Goal: Transaction & Acquisition: Purchase product/service

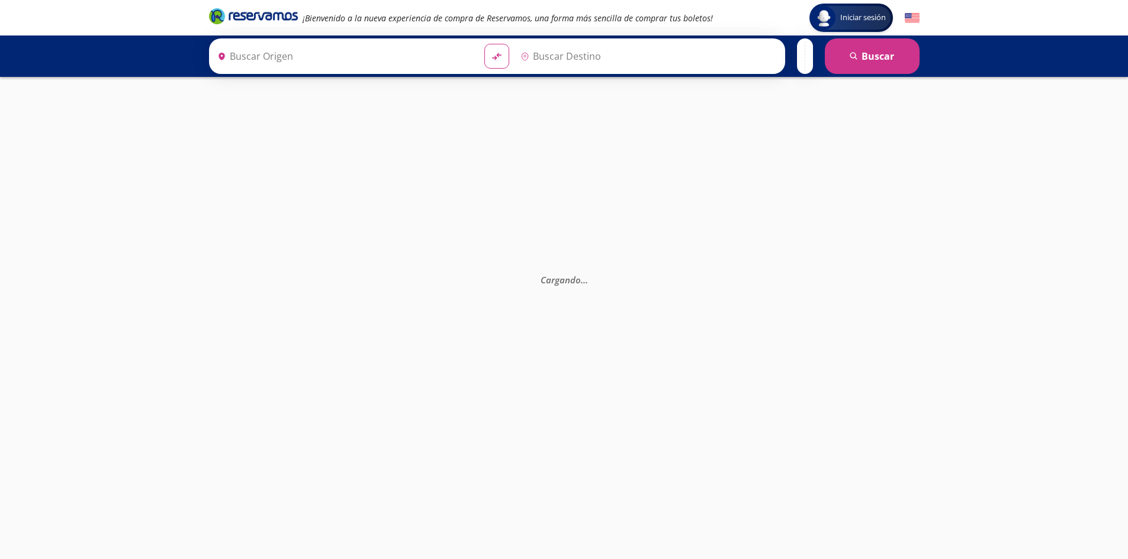
type input "[GEOGRAPHIC_DATA], [GEOGRAPHIC_DATA]"
type input "[PERSON_NAME], [GEOGRAPHIC_DATA]"
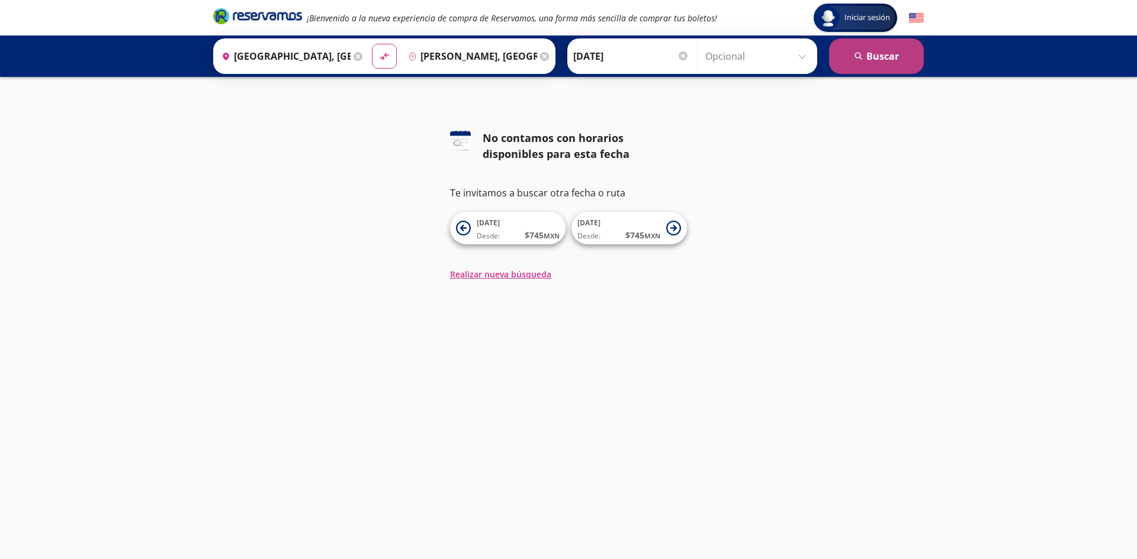
click at [875, 53] on button "search [GEOGRAPHIC_DATA]" at bounding box center [876, 56] width 95 height 36
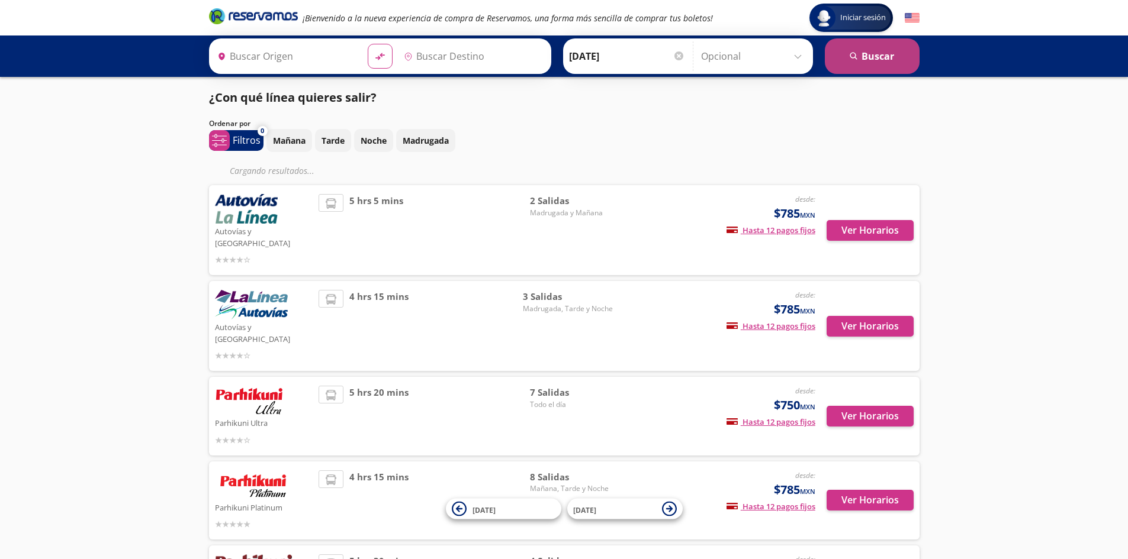
type input "[GEOGRAPHIC_DATA], [GEOGRAPHIC_DATA]"
type input "[PERSON_NAME], [GEOGRAPHIC_DATA]"
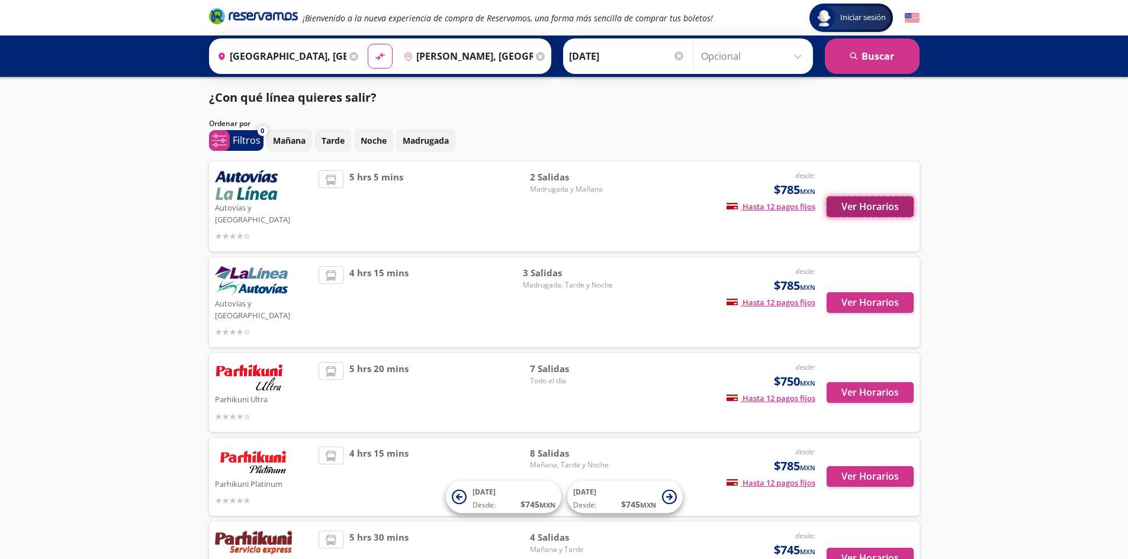
click at [884, 202] on button "Ver Horarios" at bounding box center [869, 207] width 87 height 21
click at [871, 292] on button "Ver Horarios" at bounding box center [869, 302] width 87 height 21
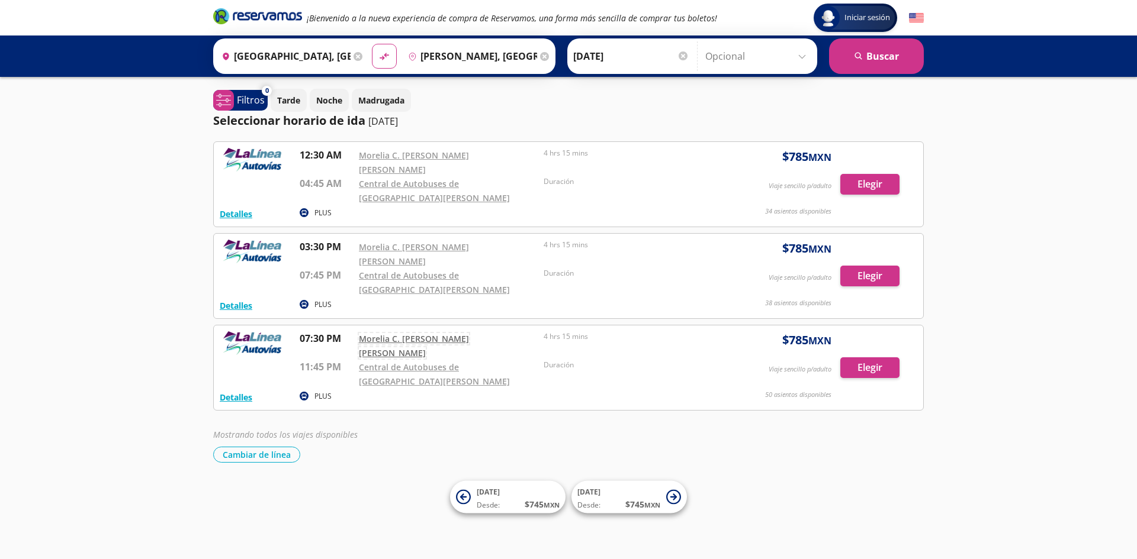
click at [414, 333] on link "Morelia C. [PERSON_NAME] [PERSON_NAME]" at bounding box center [414, 345] width 110 height 25
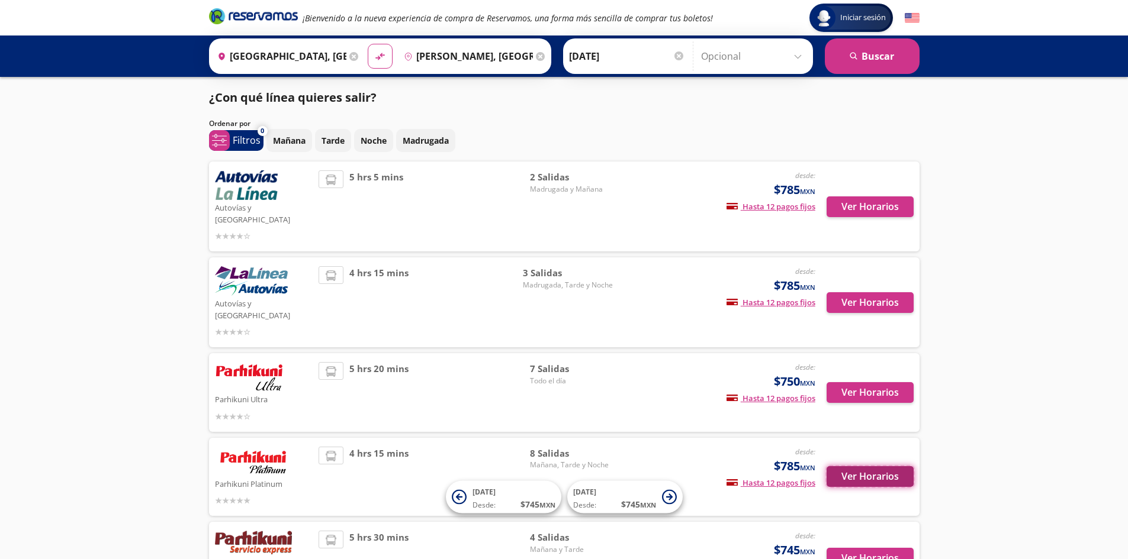
click at [845, 466] on button "Ver Horarios" at bounding box center [869, 476] width 87 height 21
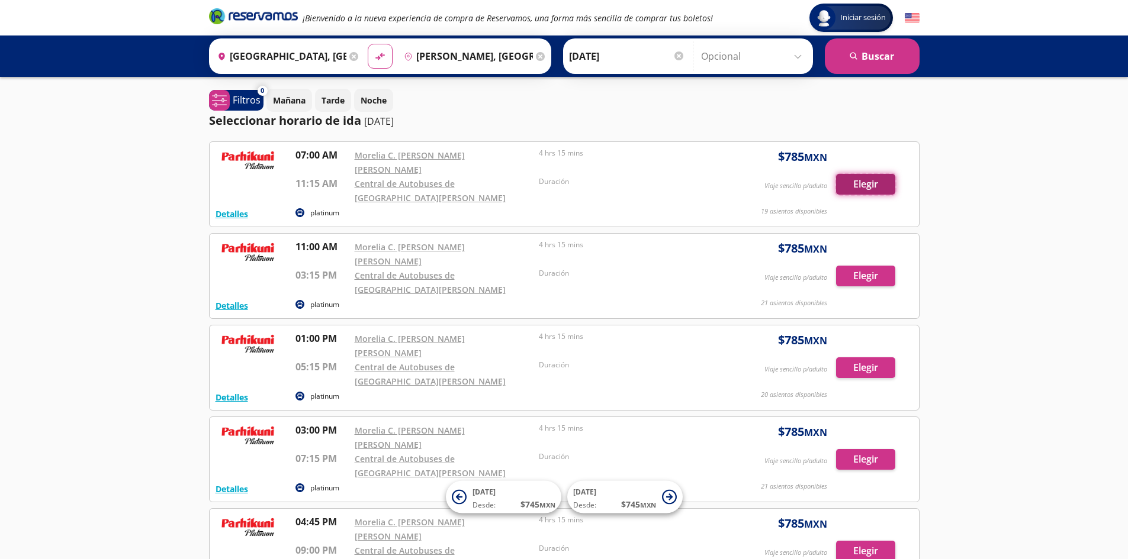
click at [880, 176] on button "Elegir" at bounding box center [865, 184] width 59 height 21
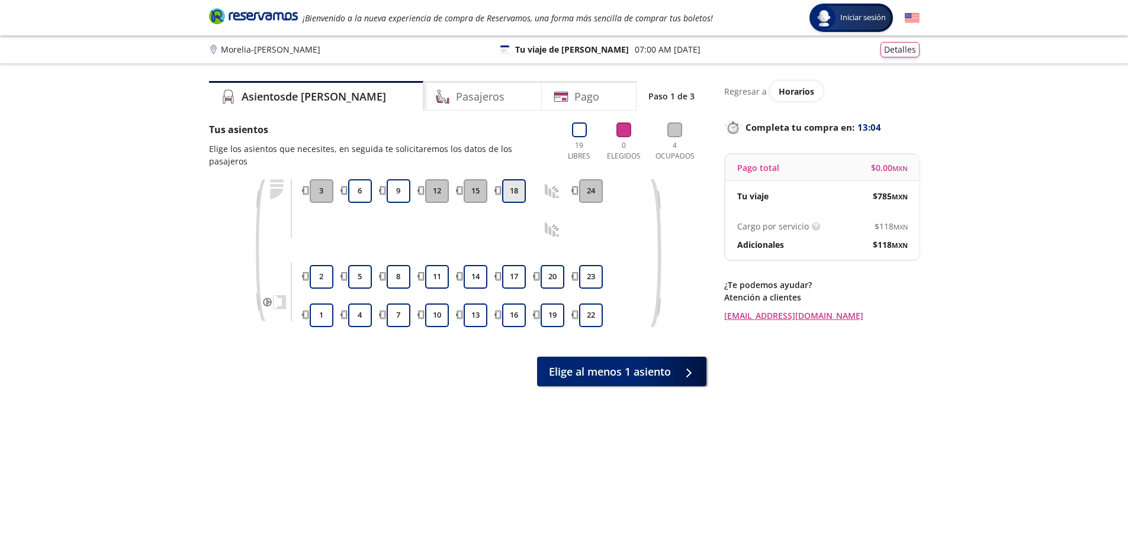
click at [520, 182] on button "18" at bounding box center [514, 191] width 24 height 24
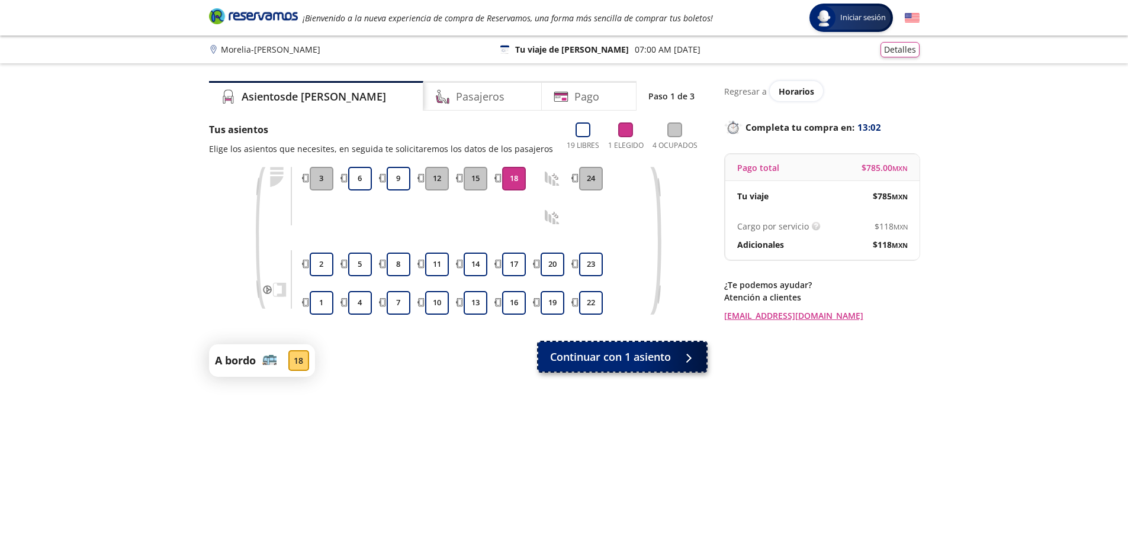
click at [640, 358] on span "Continuar con 1 asiento" at bounding box center [610, 357] width 121 height 16
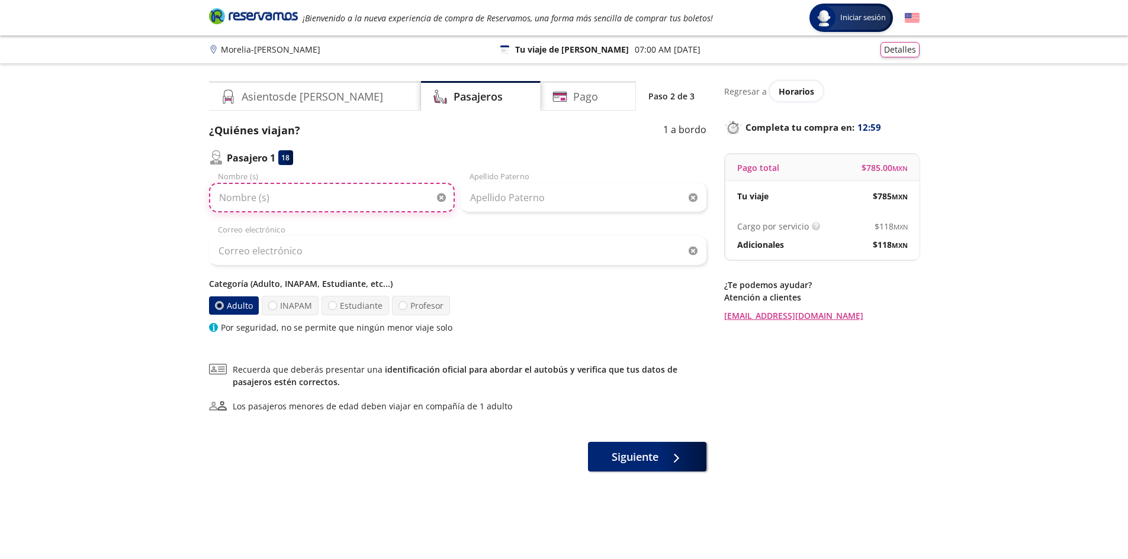
click at [325, 201] on input "Nombre (s)" at bounding box center [332, 198] width 246 height 30
type input "[PERSON_NAME]"
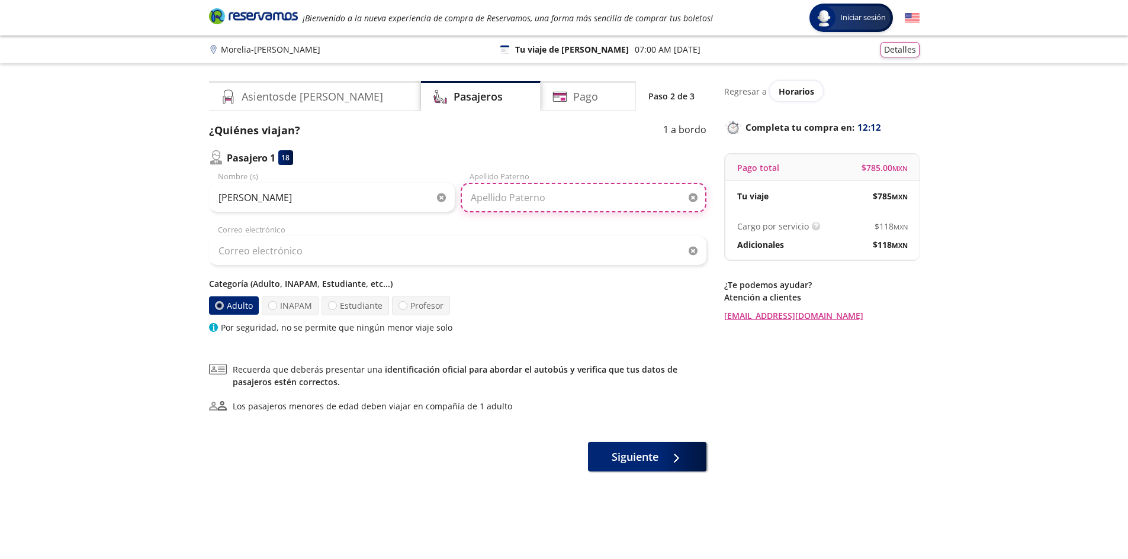
click at [529, 202] on input "Apellido Paterno" at bounding box center [584, 198] width 246 height 30
type input "[PERSON_NAME]"
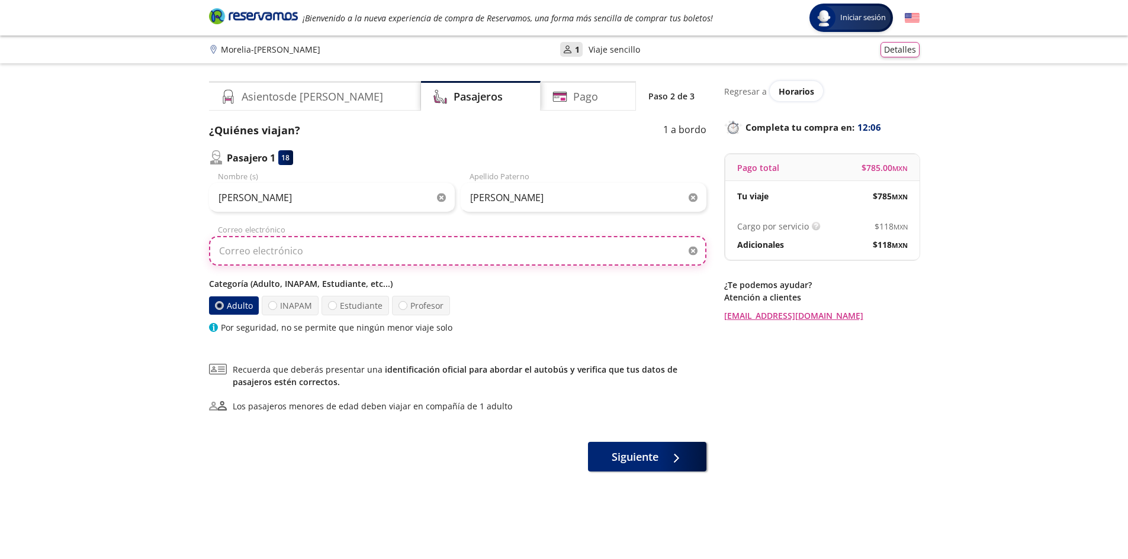
click at [256, 256] on input "Correo electrónico" at bounding box center [457, 251] width 497 height 30
type input "[EMAIL_ADDRESS][DOMAIN_NAME]"
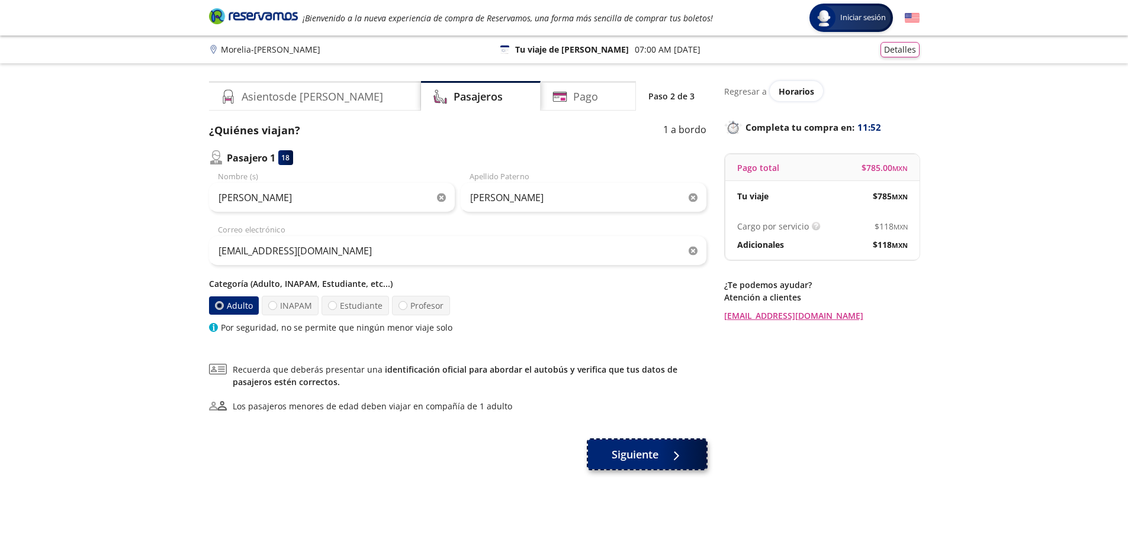
click at [654, 455] on span "Siguiente" at bounding box center [634, 455] width 47 height 16
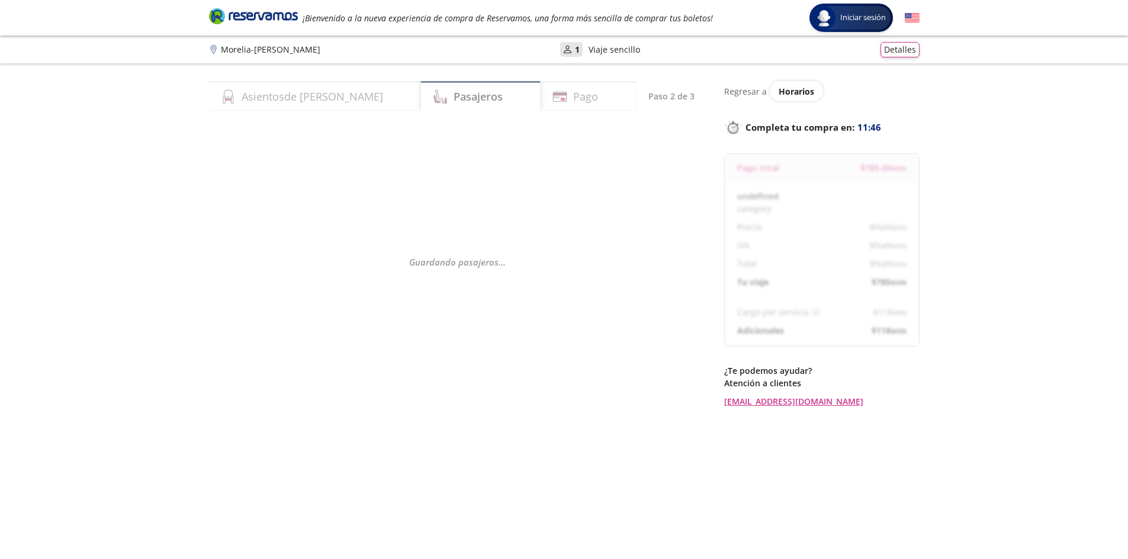
select select "MX"
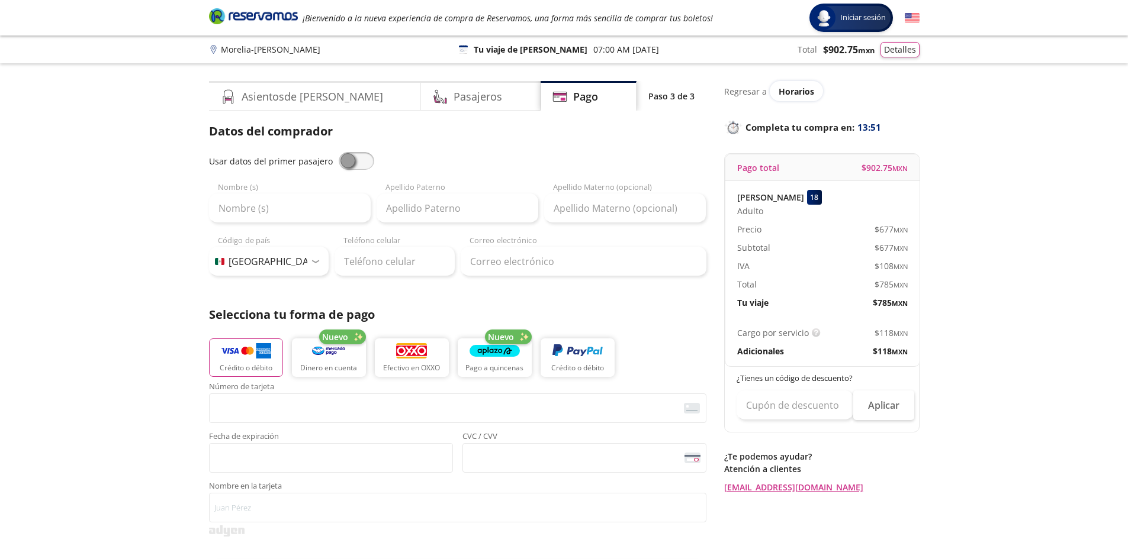
click at [361, 162] on span at bounding box center [357, 161] width 36 height 18
click at [339, 152] on input "checkbox" at bounding box center [339, 152] width 0 height 0
type input "[PERSON_NAME]"
type input "[EMAIL_ADDRESS][DOMAIN_NAME]"
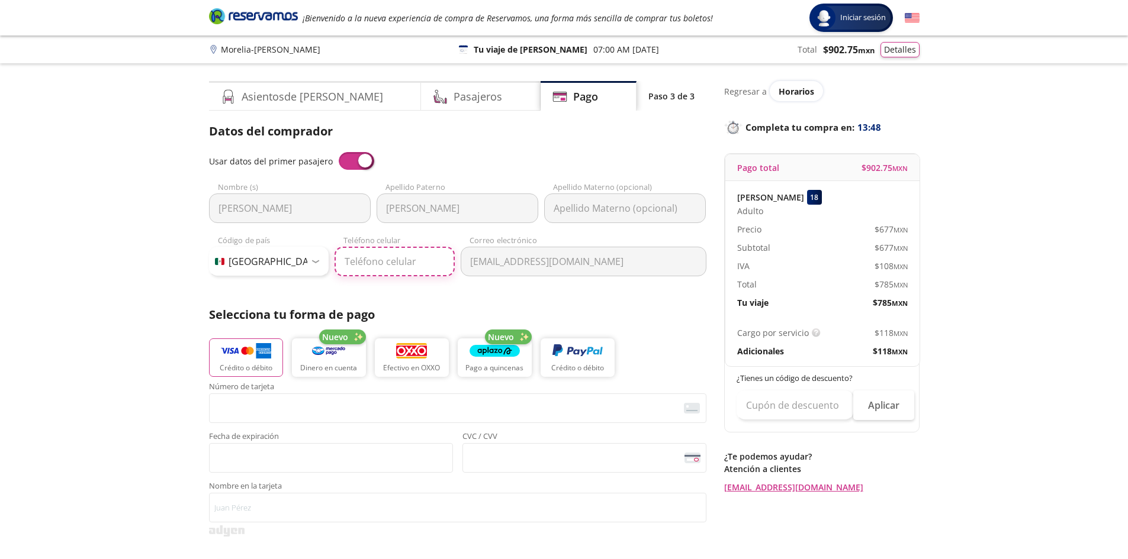
click at [379, 267] on input "Teléfono celular" at bounding box center [394, 262] width 120 height 30
type input "[PHONE_NUMBER]"
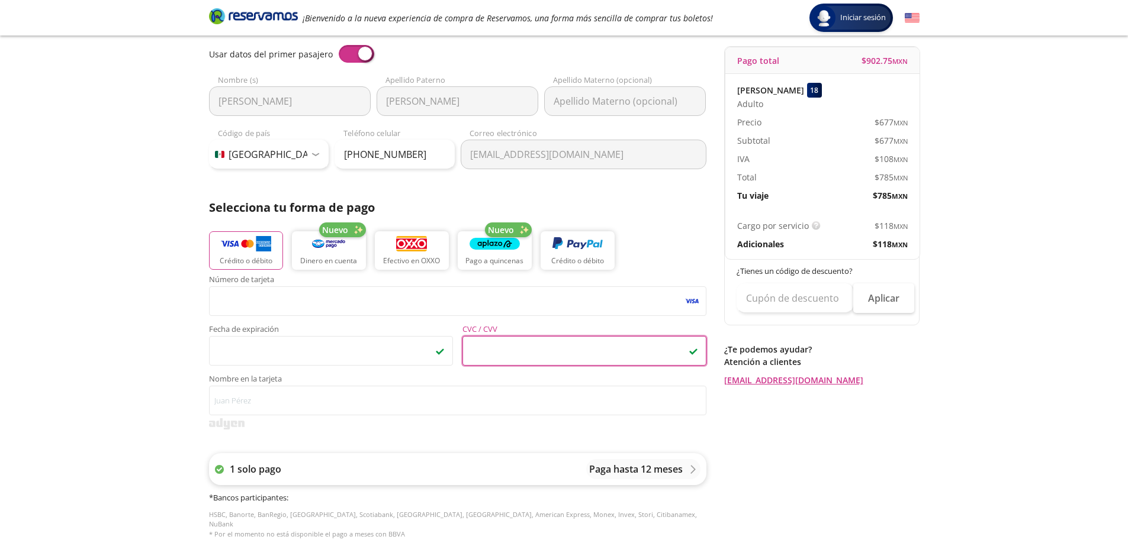
scroll to position [118, 0]
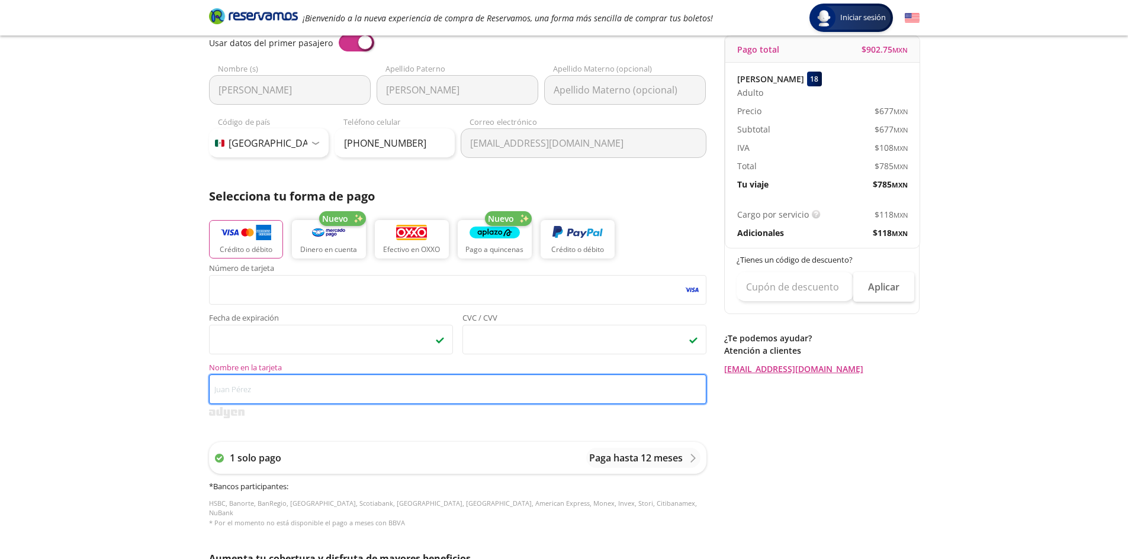
click at [259, 388] on input "Nombre en la tarjeta" at bounding box center [457, 390] width 497 height 30
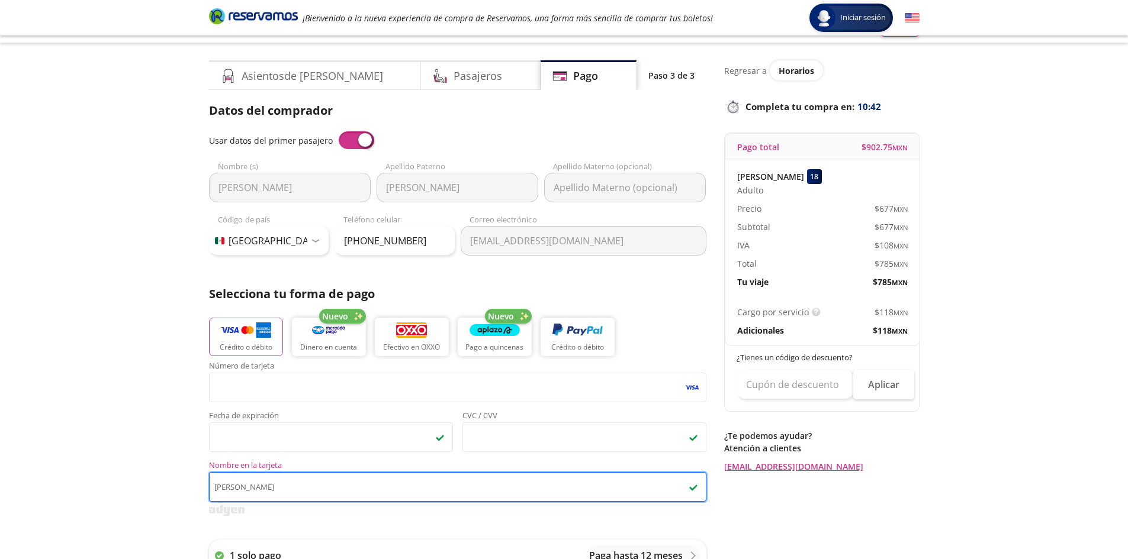
scroll to position [0, 0]
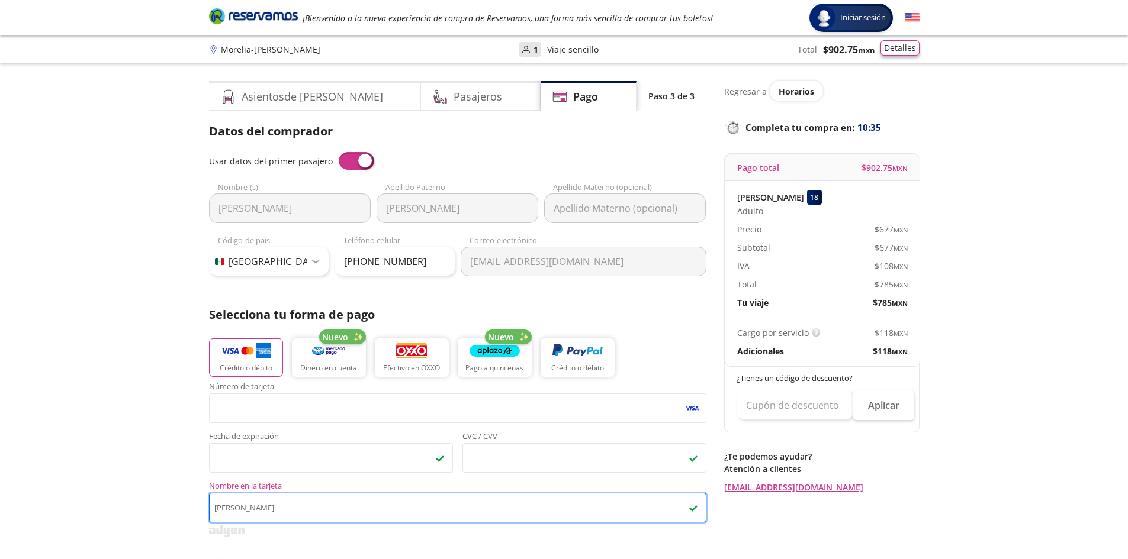
type input "[PERSON_NAME]"
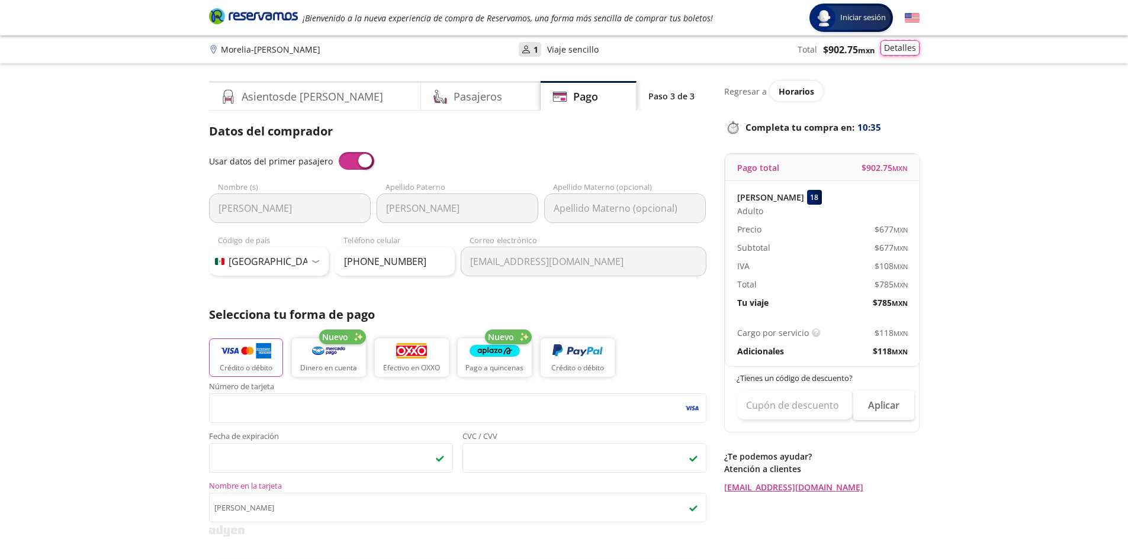
click at [896, 46] on button "Detalles" at bounding box center [899, 47] width 39 height 15
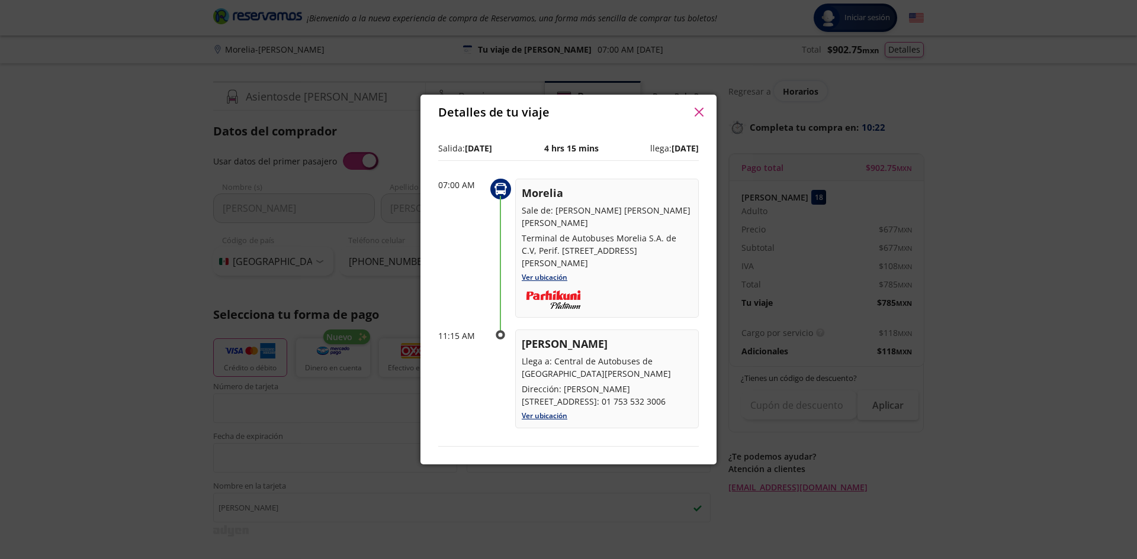
click at [699, 117] on icon "button" at bounding box center [698, 112] width 9 height 9
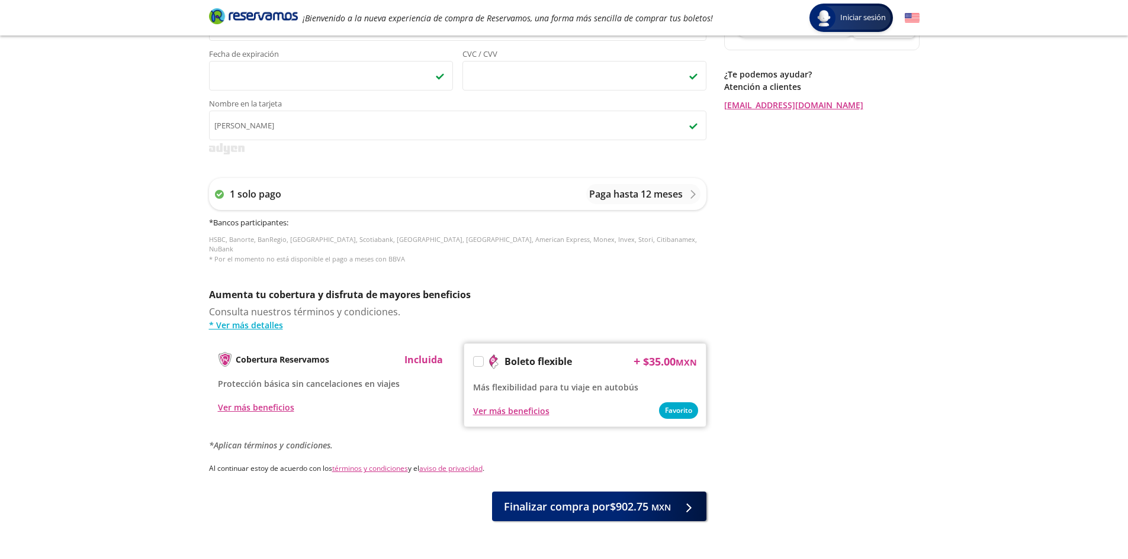
scroll to position [412, 0]
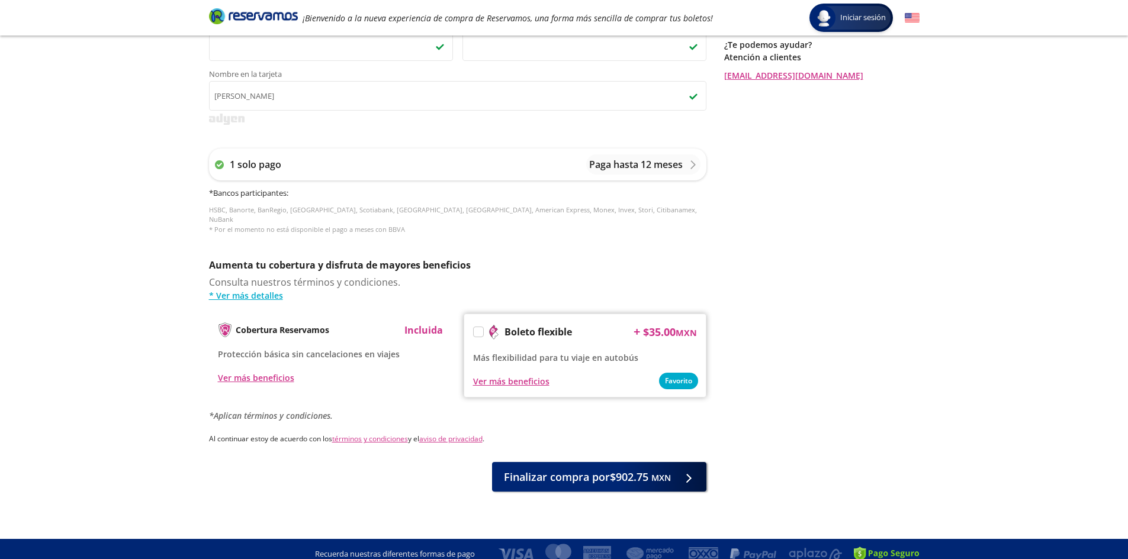
click at [288, 324] on p "Cobertura Reservamos" at bounding box center [283, 330] width 94 height 12
click at [414, 323] on p "Incluida" at bounding box center [423, 330] width 38 height 14
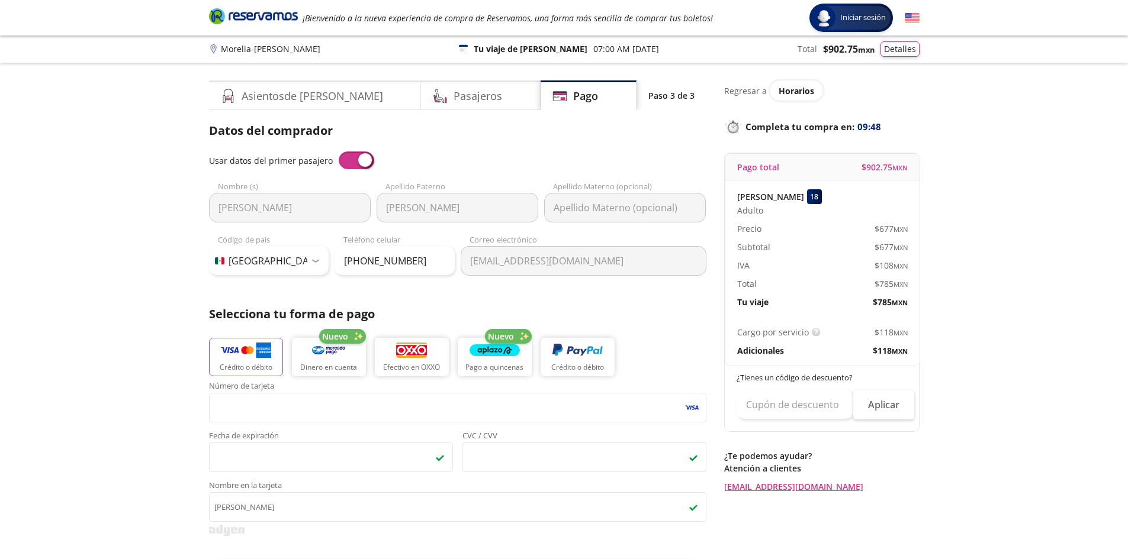
scroll to position [0, 0]
click at [453, 100] on h4 "Pasajeros" at bounding box center [477, 97] width 49 height 16
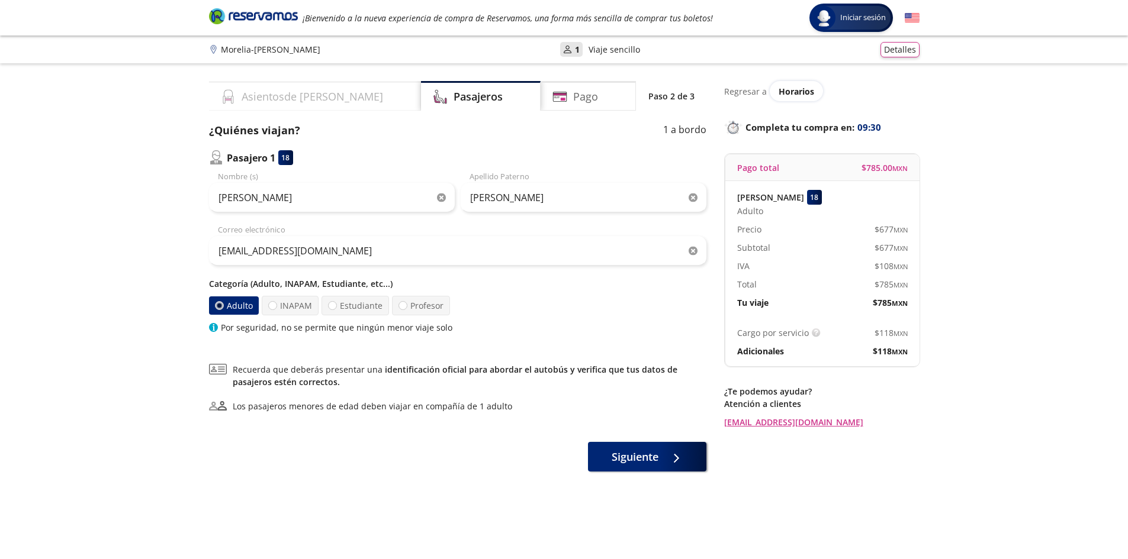
click at [298, 91] on h4 "Asientos de [PERSON_NAME]" at bounding box center [312, 97] width 141 height 16
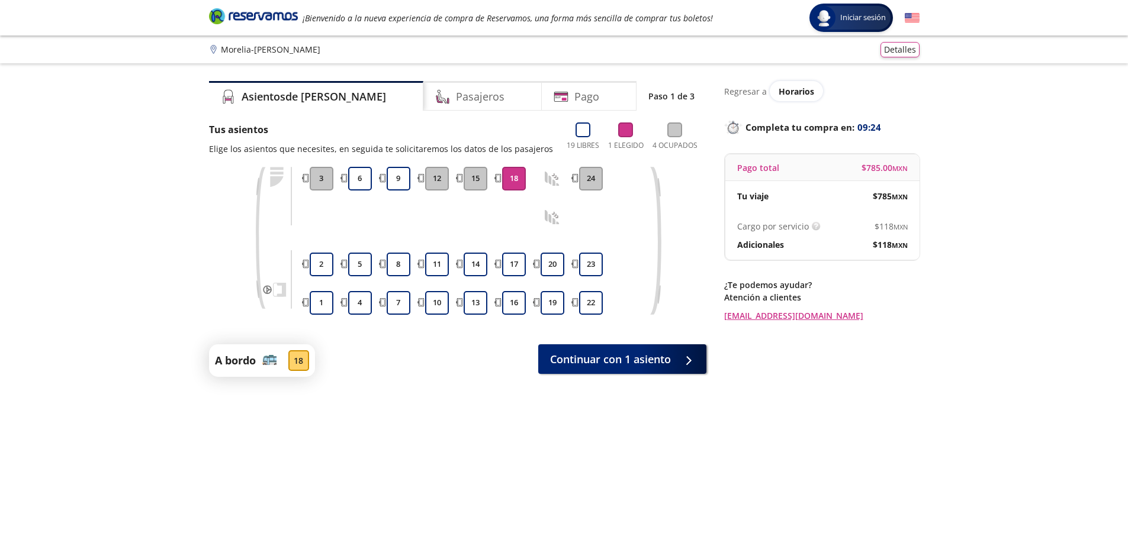
click at [769, 244] on p "Adicionales" at bounding box center [760, 245] width 47 height 12
click at [456, 100] on h4 "Pasajeros" at bounding box center [480, 97] width 49 height 16
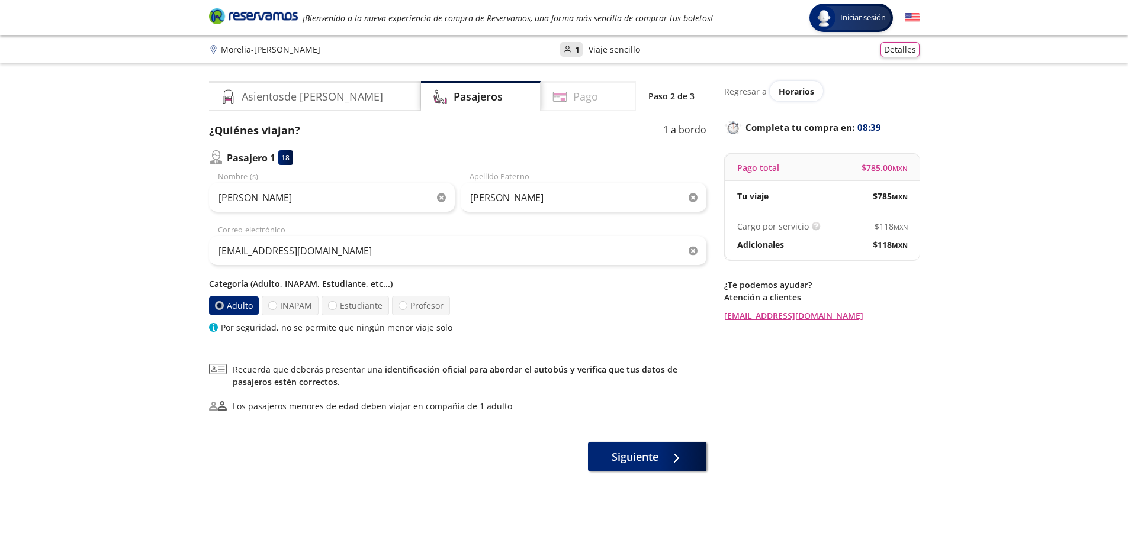
click at [586, 97] on div "Pago" at bounding box center [587, 96] width 95 height 30
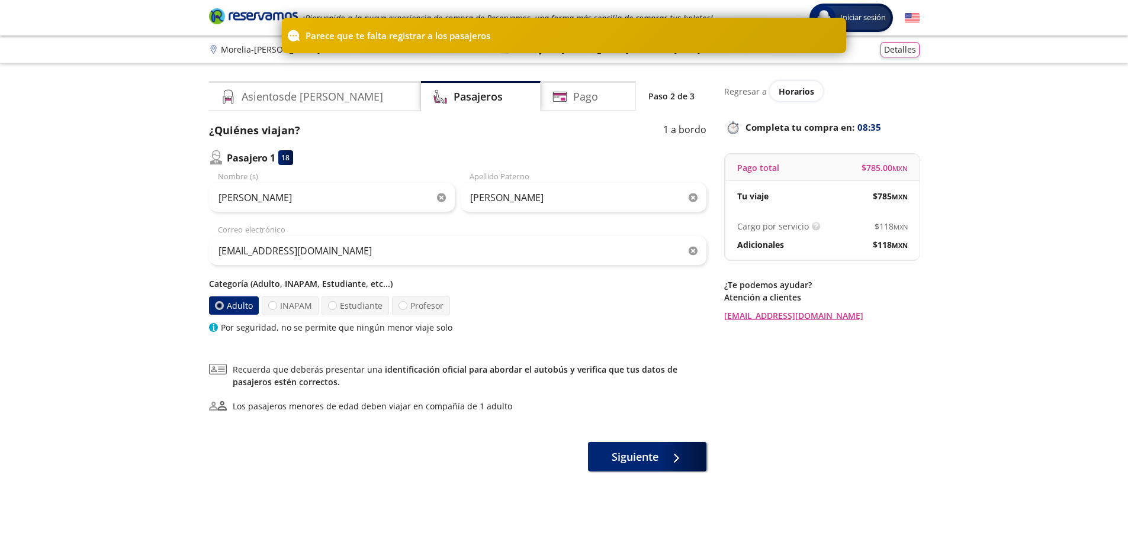
click at [227, 302] on label "Adulto" at bounding box center [233, 306] width 50 height 18
click at [223, 302] on input "Adulto" at bounding box center [219, 306] width 8 height 8
click at [641, 455] on span "Siguiente" at bounding box center [634, 455] width 47 height 16
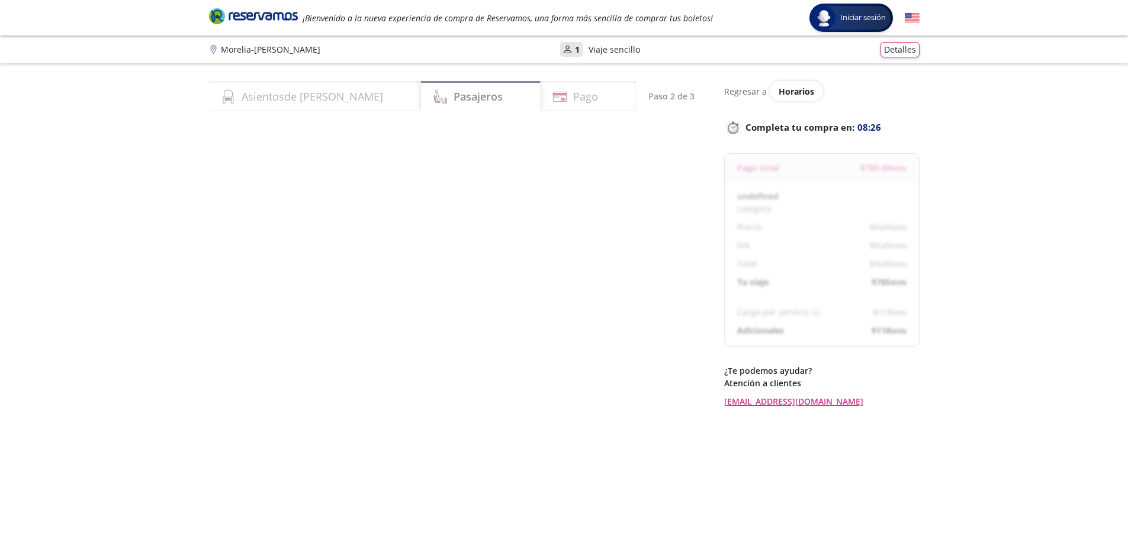
select select "MX"
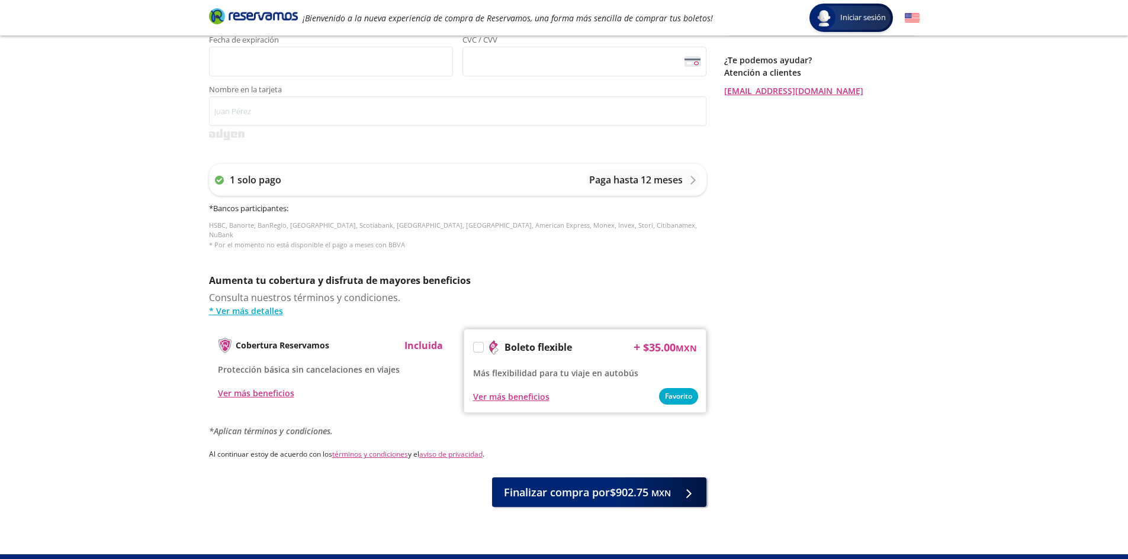
scroll to position [412, 0]
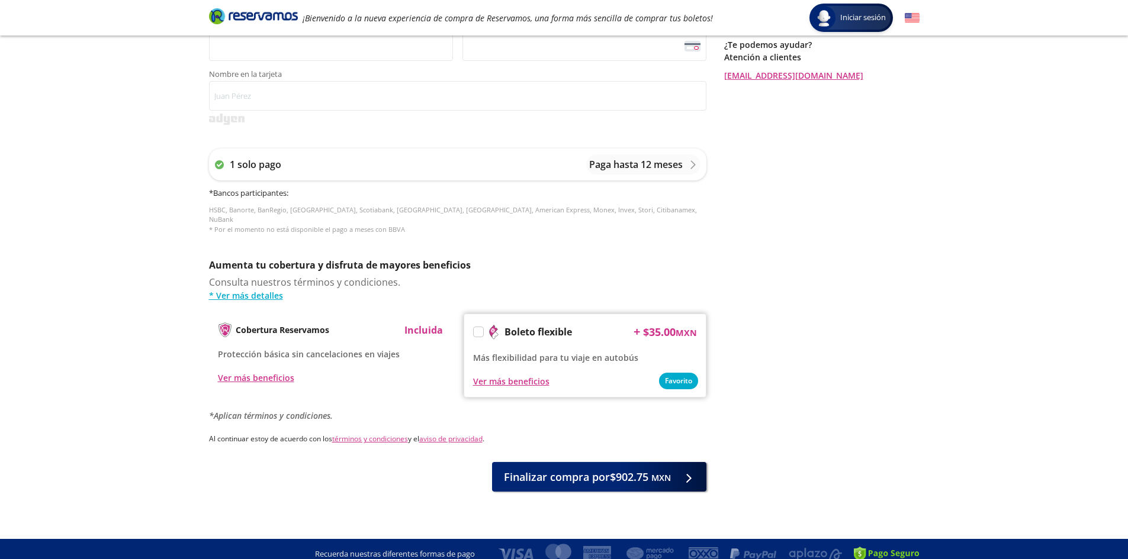
click at [414, 323] on p "Incluida" at bounding box center [423, 330] width 38 height 14
click at [288, 324] on p "Cobertura Reservamos" at bounding box center [283, 330] width 94 height 12
click at [226, 323] on img at bounding box center [225, 330] width 15 height 15
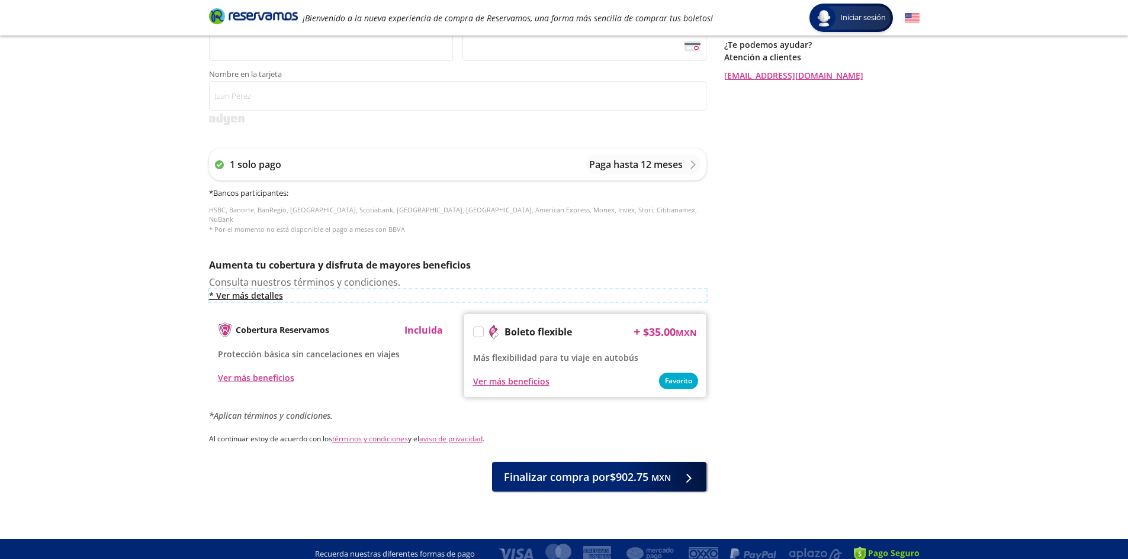
click at [226, 289] on link "* Ver más detalles" at bounding box center [457, 295] width 497 height 12
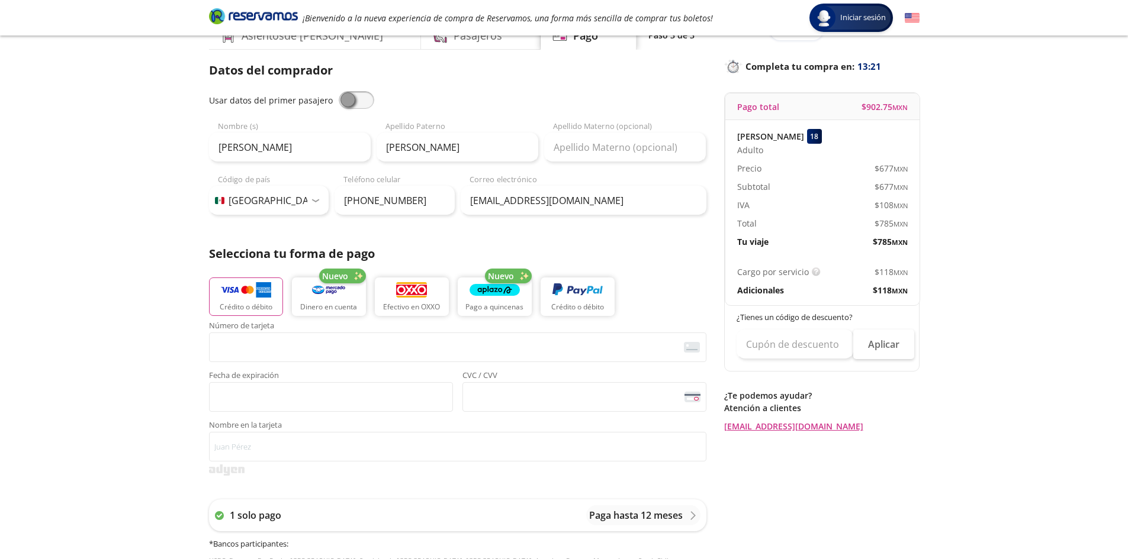
scroll to position [57, 0]
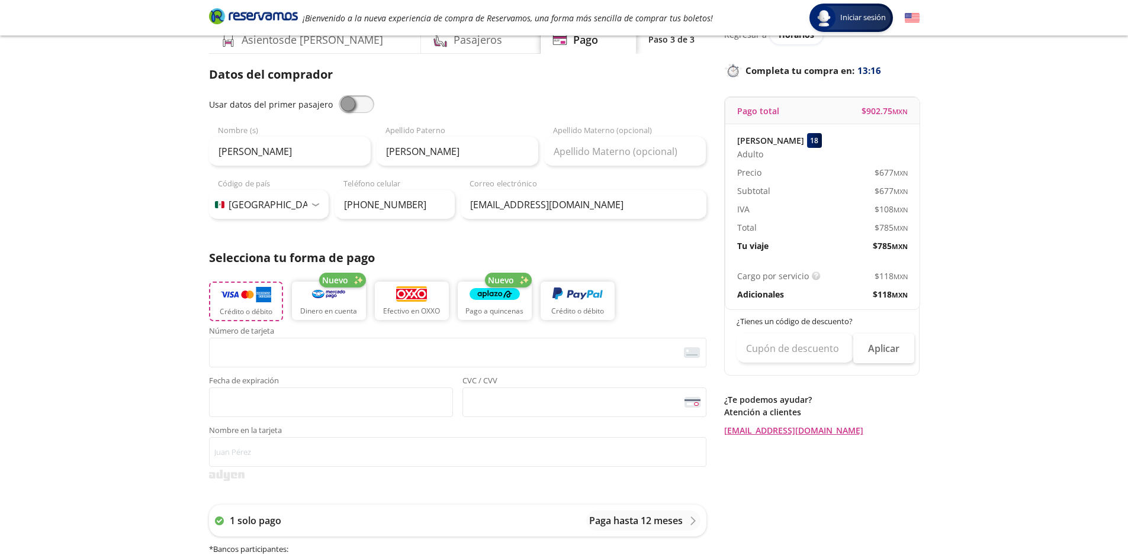
click at [253, 303] on button "Crédito o débito" at bounding box center [246, 302] width 74 height 40
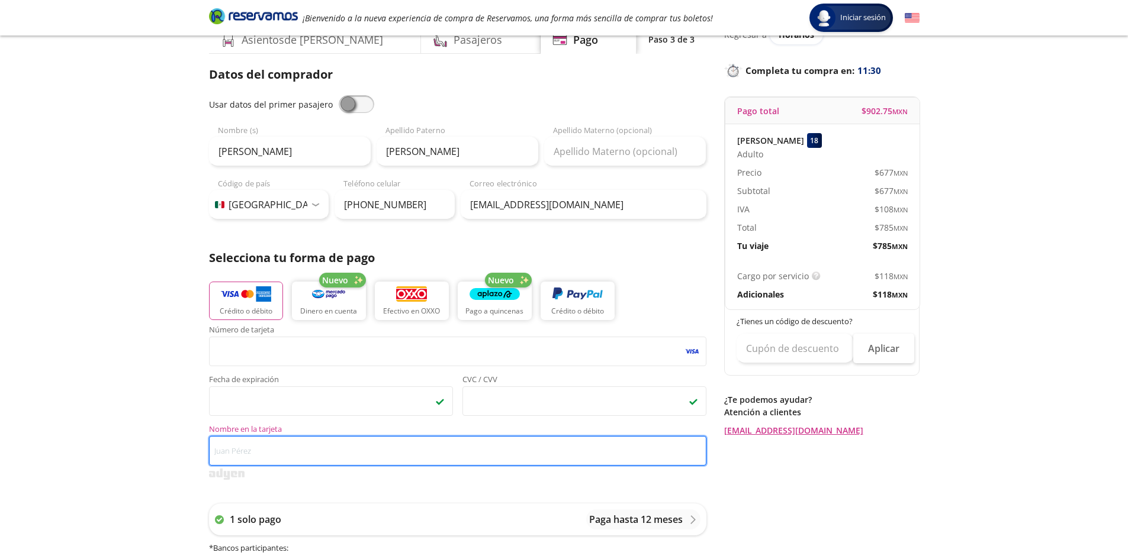
click at [296, 444] on input "Nombre en la tarjeta" at bounding box center [457, 451] width 497 height 30
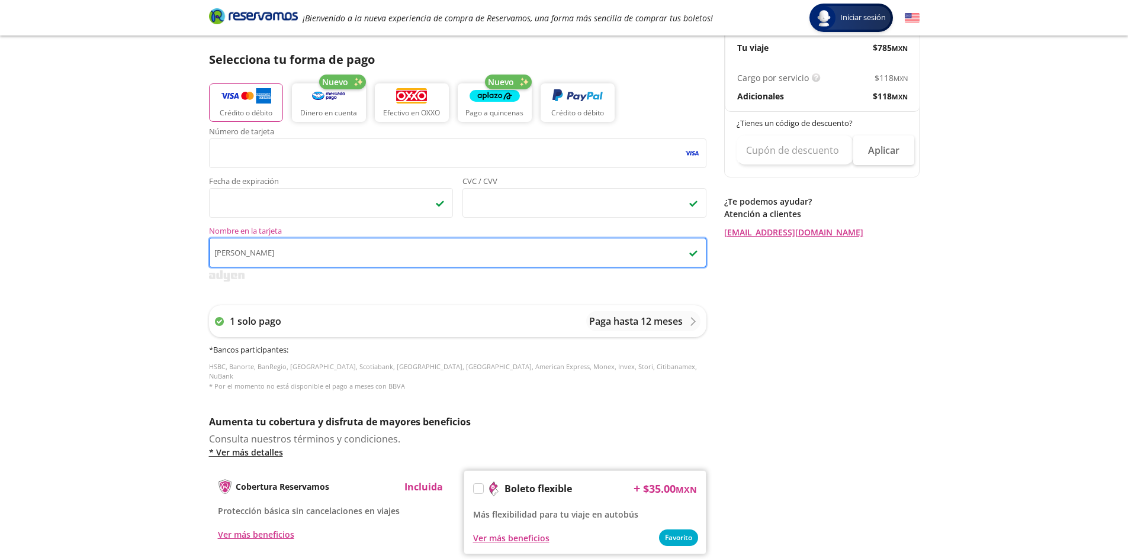
scroll to position [234, 0]
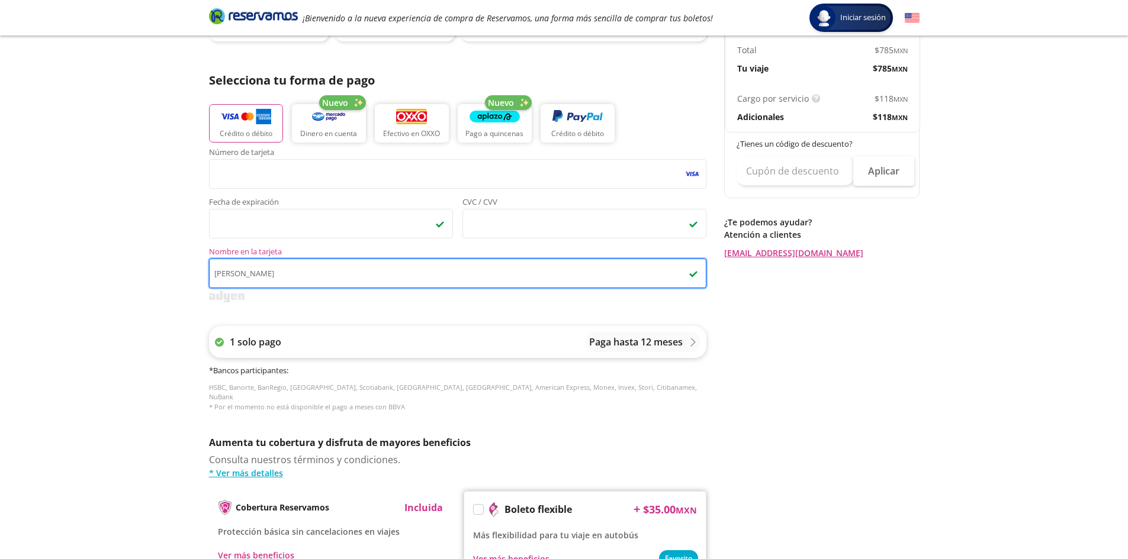
type input "[PERSON_NAME]"
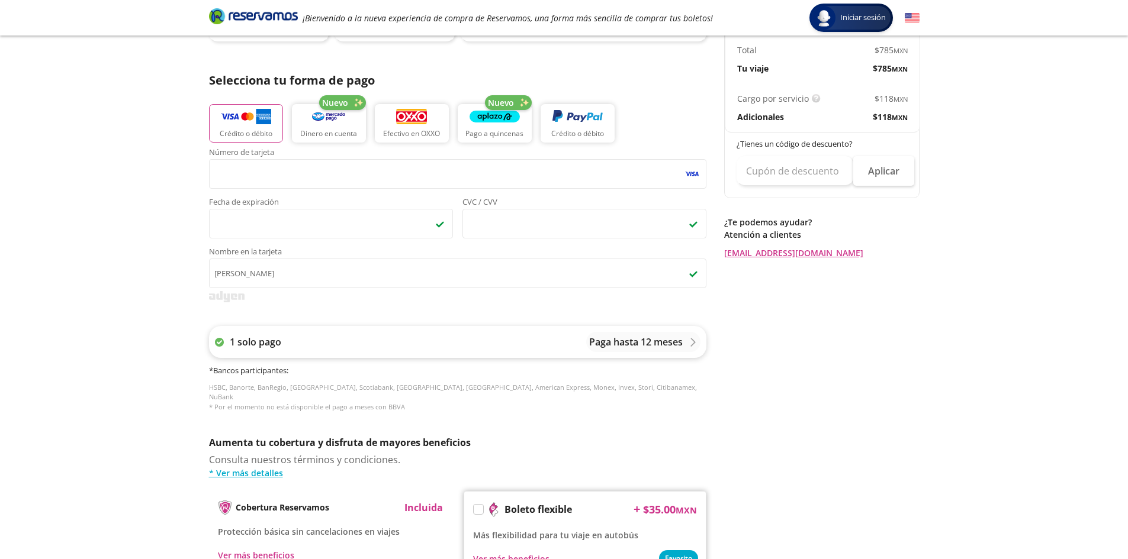
click at [378, 336] on div "1 solo pago Paga hasta 12 meses" at bounding box center [457, 342] width 497 height 32
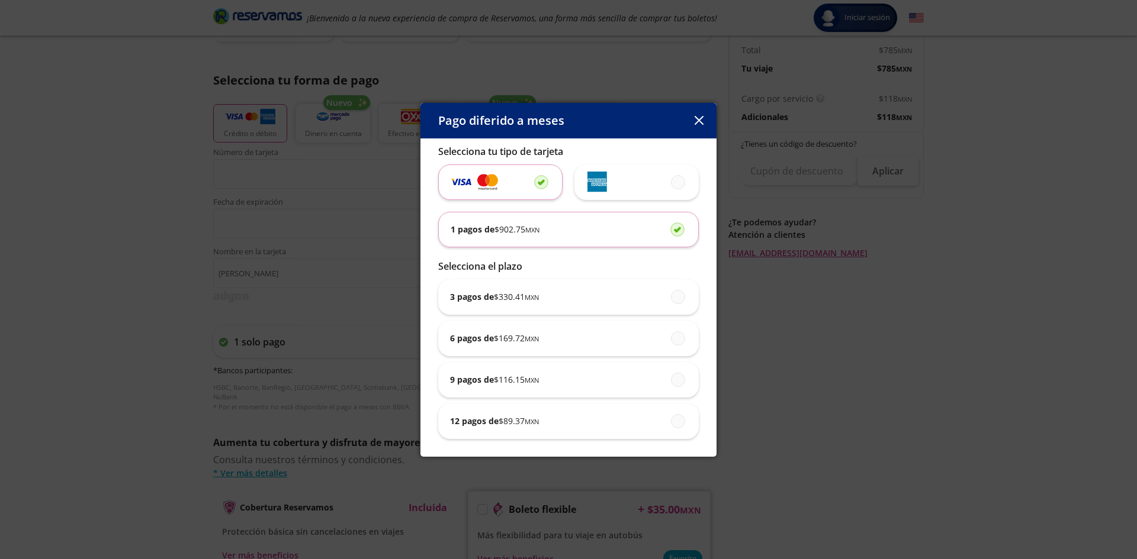
click at [706, 118] on button "button" at bounding box center [699, 121] width 18 height 18
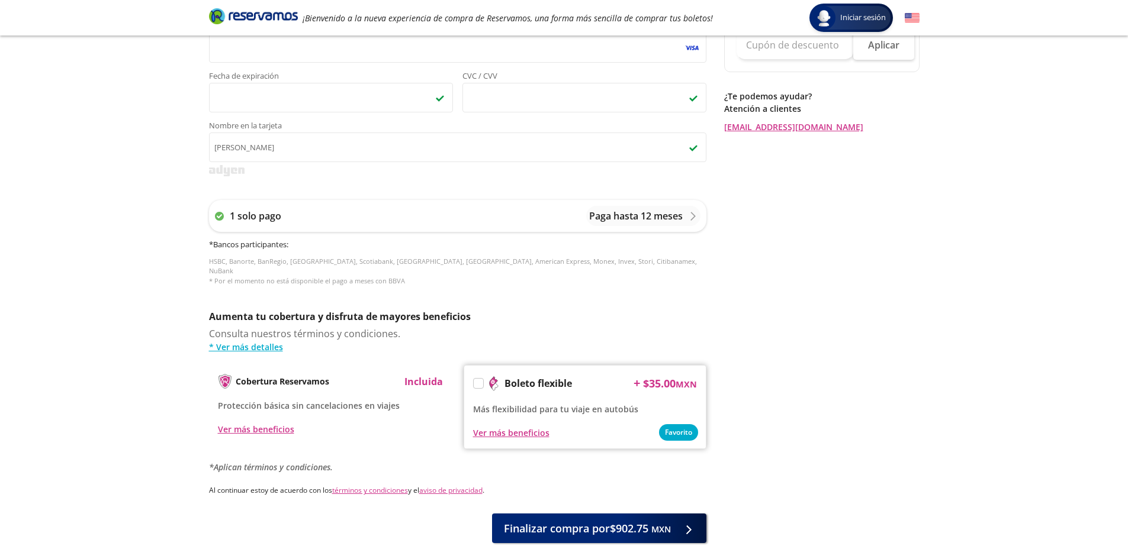
scroll to position [412, 0]
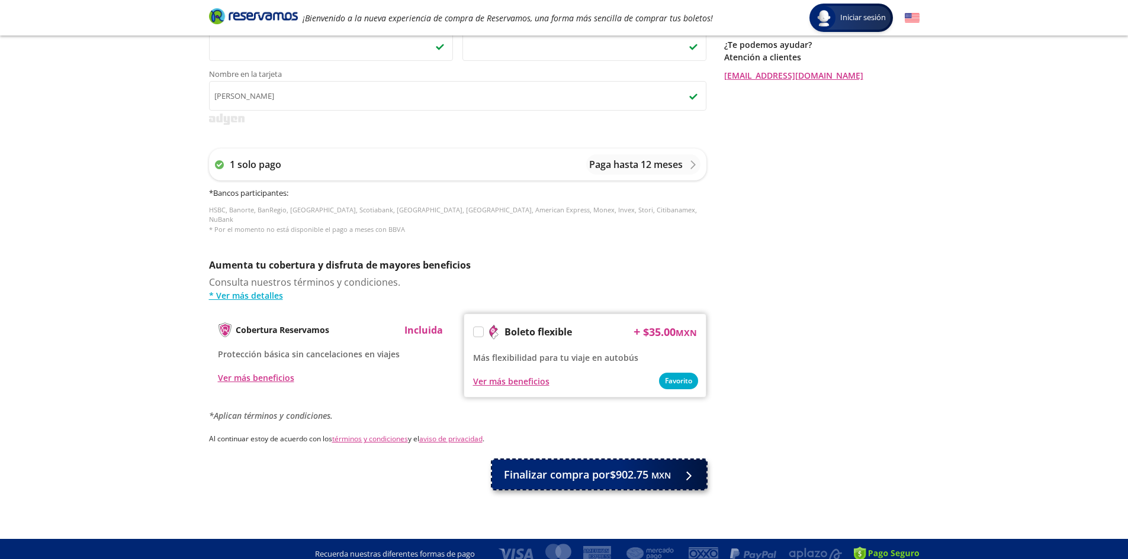
click at [567, 467] on span "Finalizar compra por $902.75 MXN" at bounding box center [587, 475] width 167 height 16
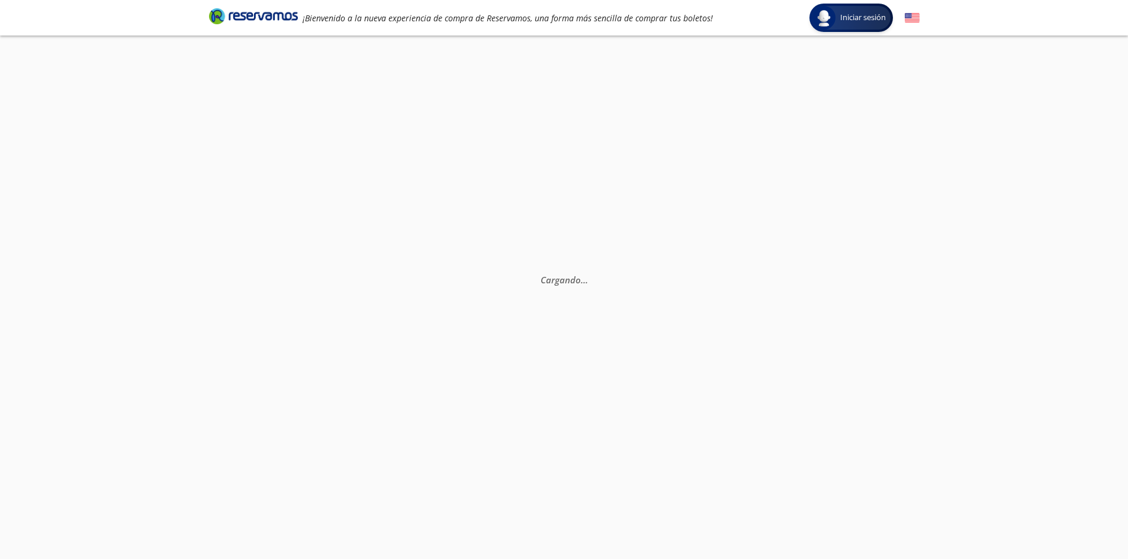
select select "MX"
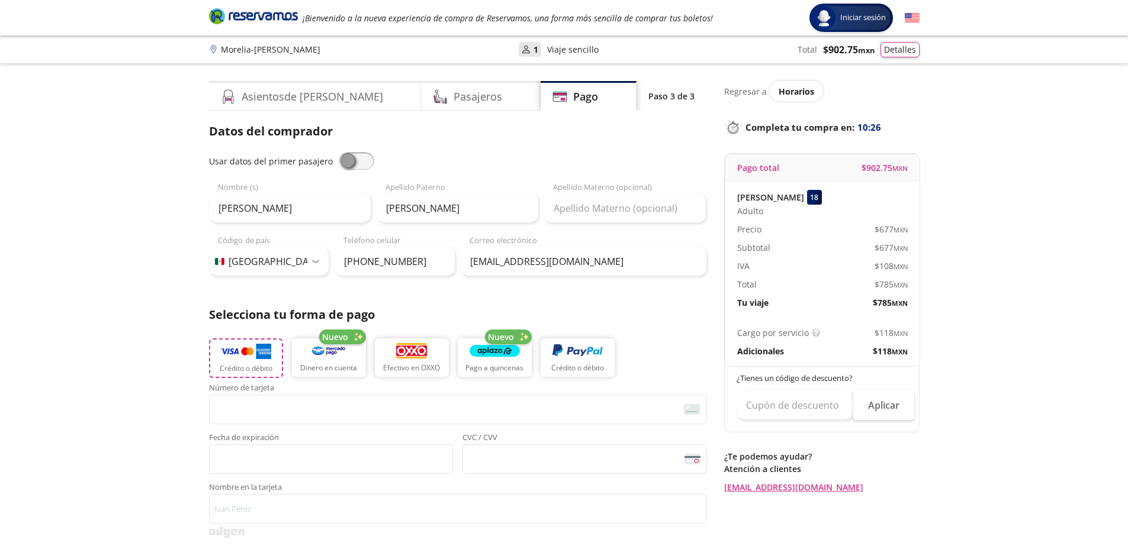
click at [252, 368] on p "Crédito o débito" at bounding box center [246, 368] width 53 height 11
click at [491, 213] on input "[PERSON_NAME]" at bounding box center [457, 209] width 162 height 30
type input "[PERSON_NAME]"
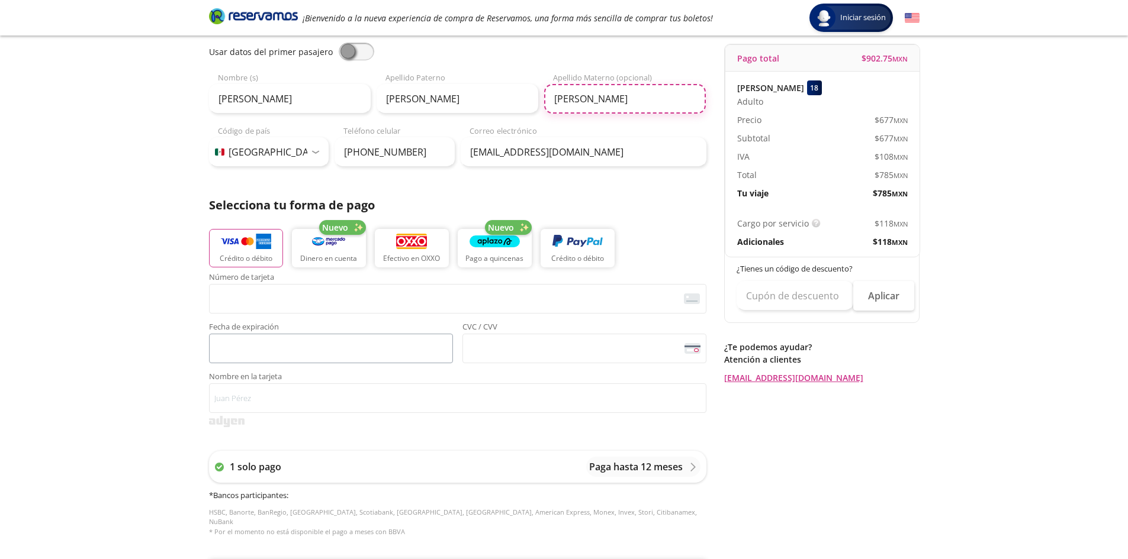
scroll to position [118, 0]
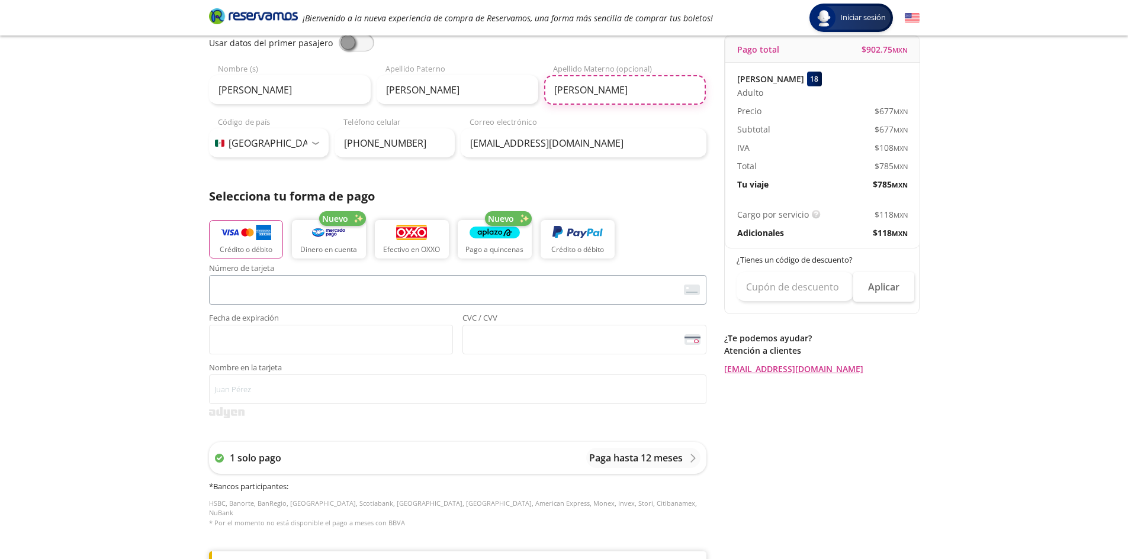
type input "[PERSON_NAME]"
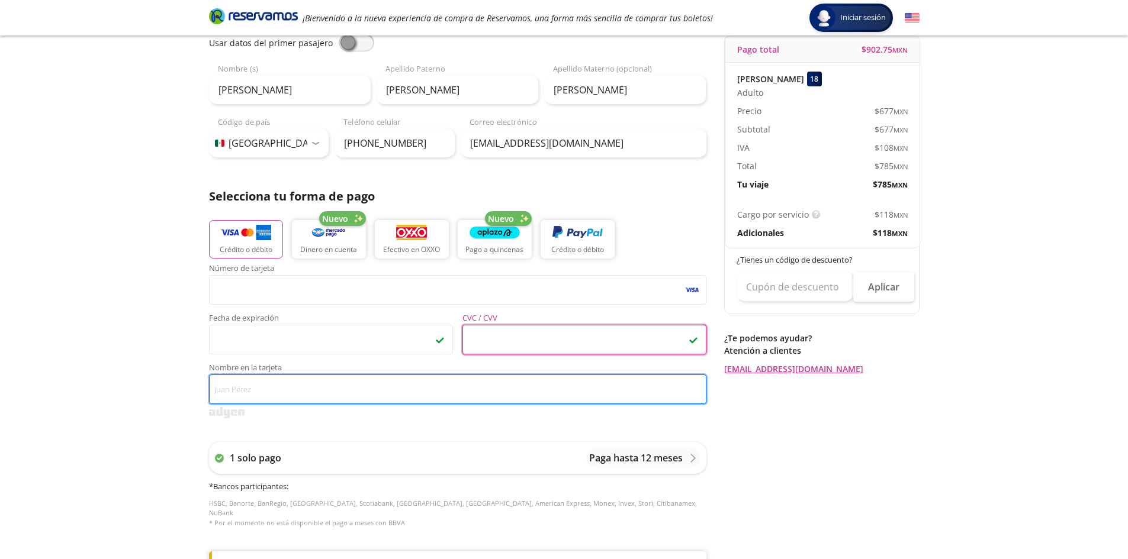
click at [275, 385] on input "Nombre en la tarjeta" at bounding box center [457, 390] width 497 height 30
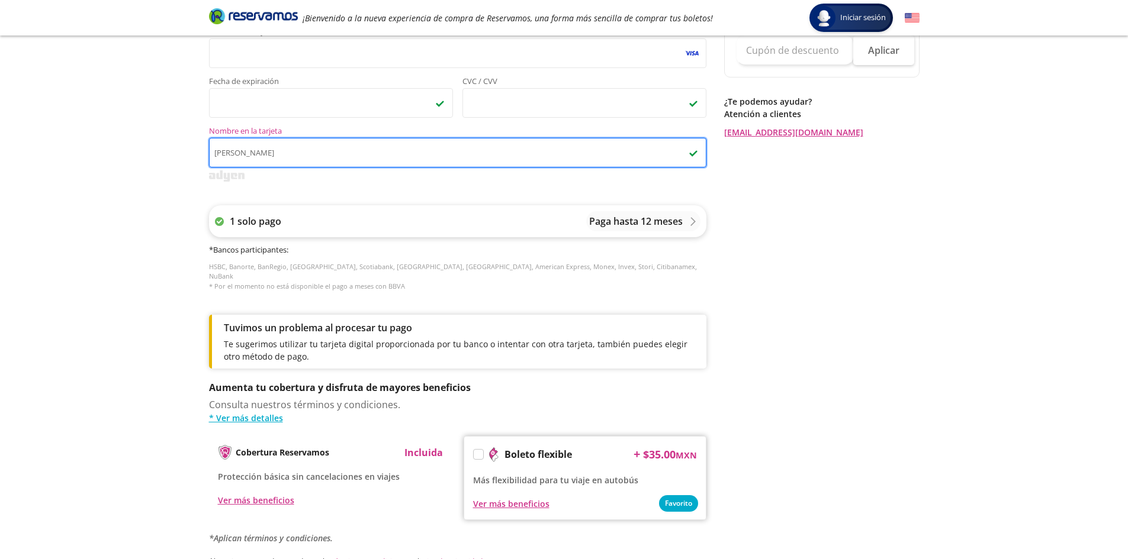
scroll to position [178, 0]
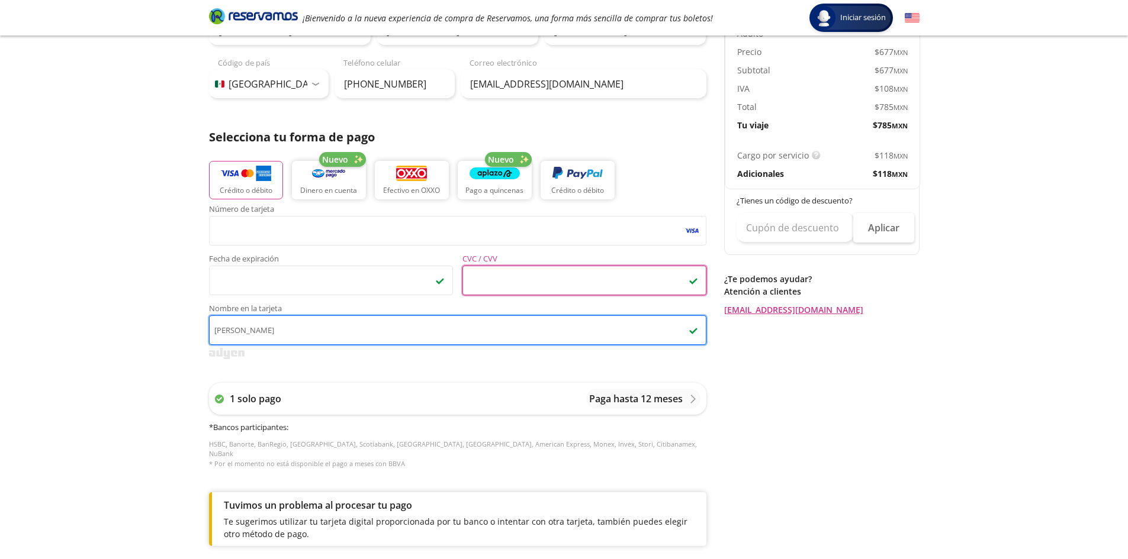
click at [302, 333] on input "[PERSON_NAME]" at bounding box center [457, 331] width 497 height 30
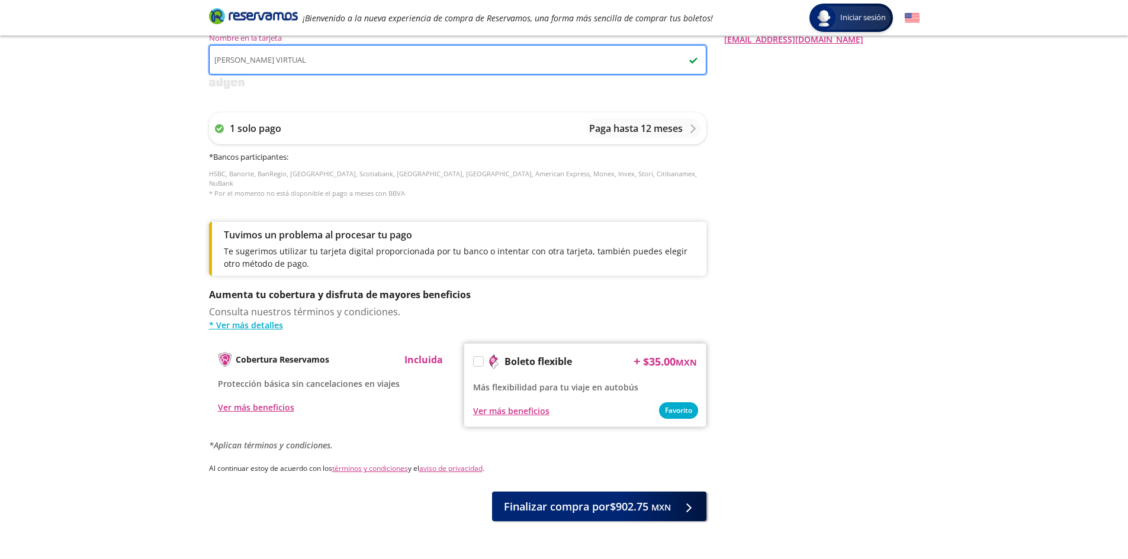
scroll to position [478, 0]
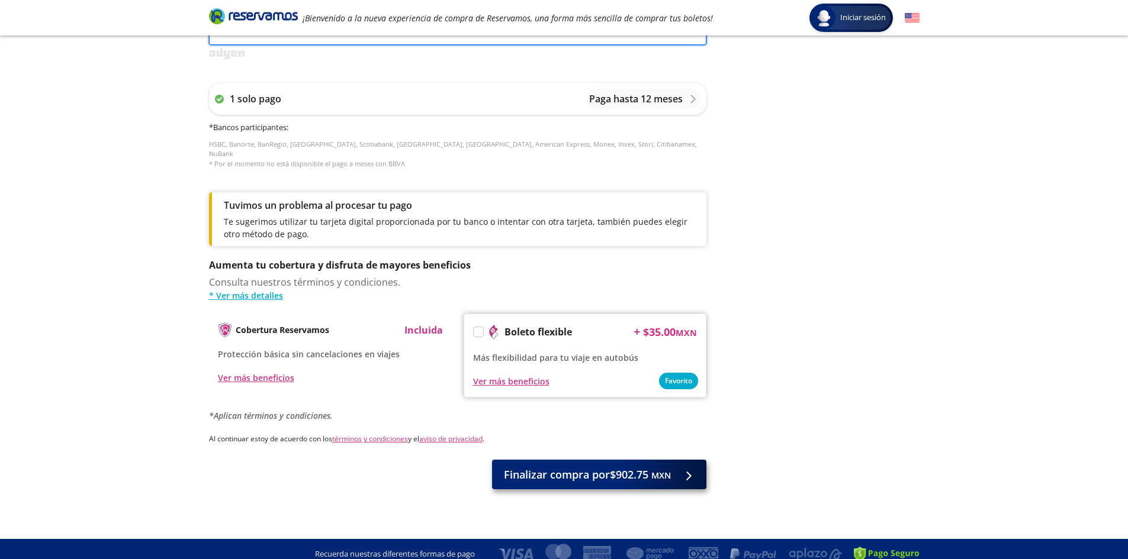
type input "[PERSON_NAME] VIRTUAL"
click at [569, 469] on span "Finalizar compra por $902.75 MXN" at bounding box center [587, 475] width 167 height 16
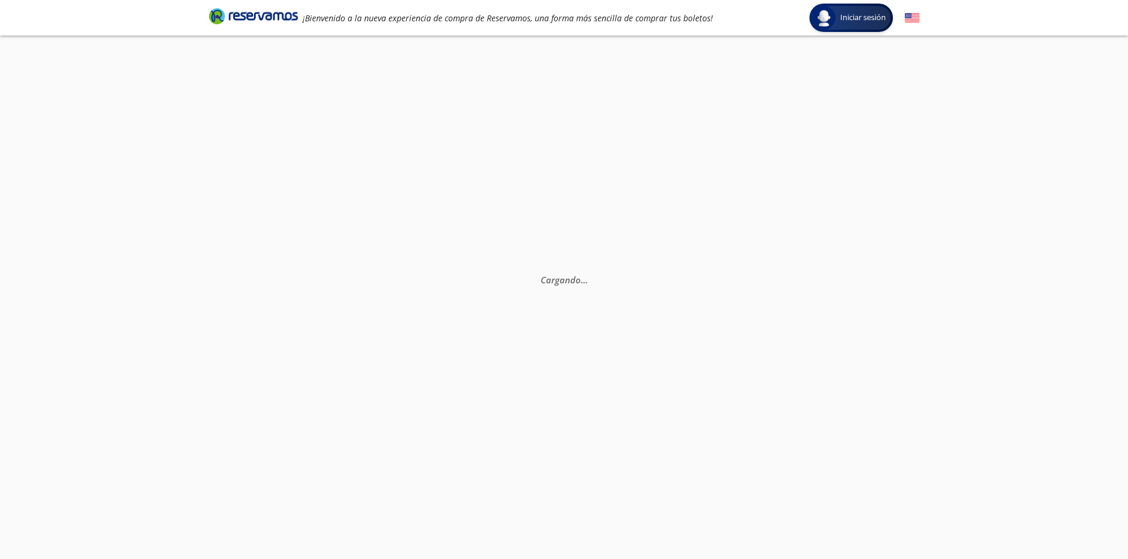
select select "MX"
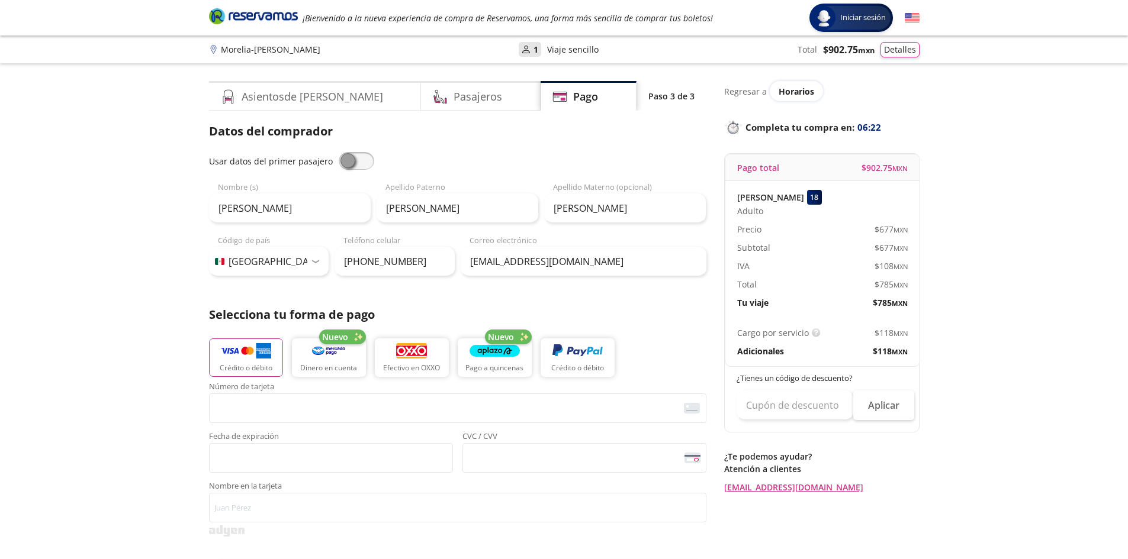
click at [1035, 135] on div "Group 9 Created with Sketch. Pago Morelia - [PERSON_NAME] Iniciar sesión Inicia…" at bounding box center [564, 523] width 1128 height 1047
click at [889, 50] on button "Detalles" at bounding box center [899, 47] width 39 height 15
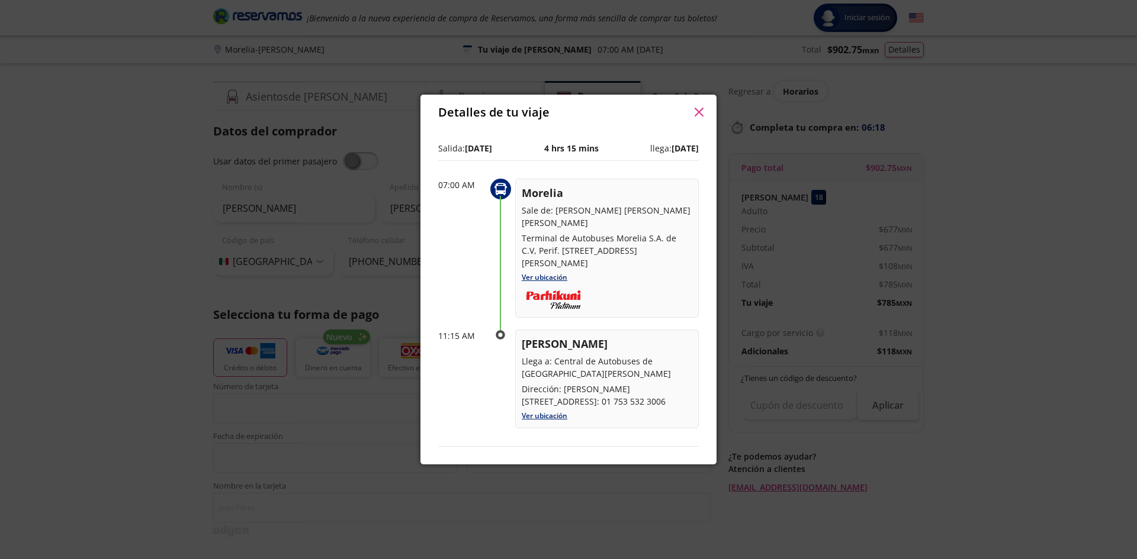
click at [693, 115] on button "button" at bounding box center [699, 113] width 18 height 18
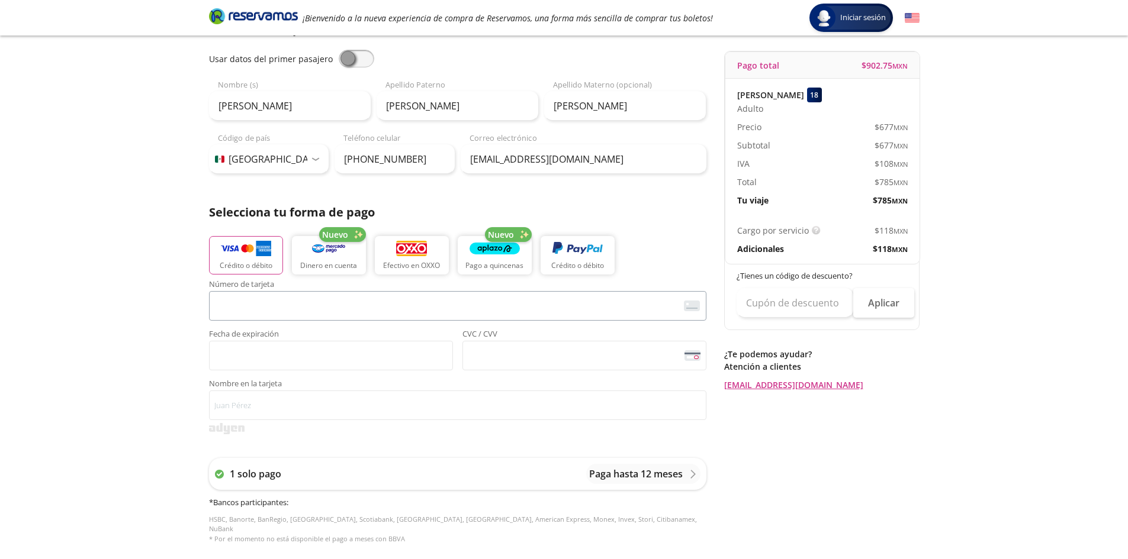
scroll to position [118, 0]
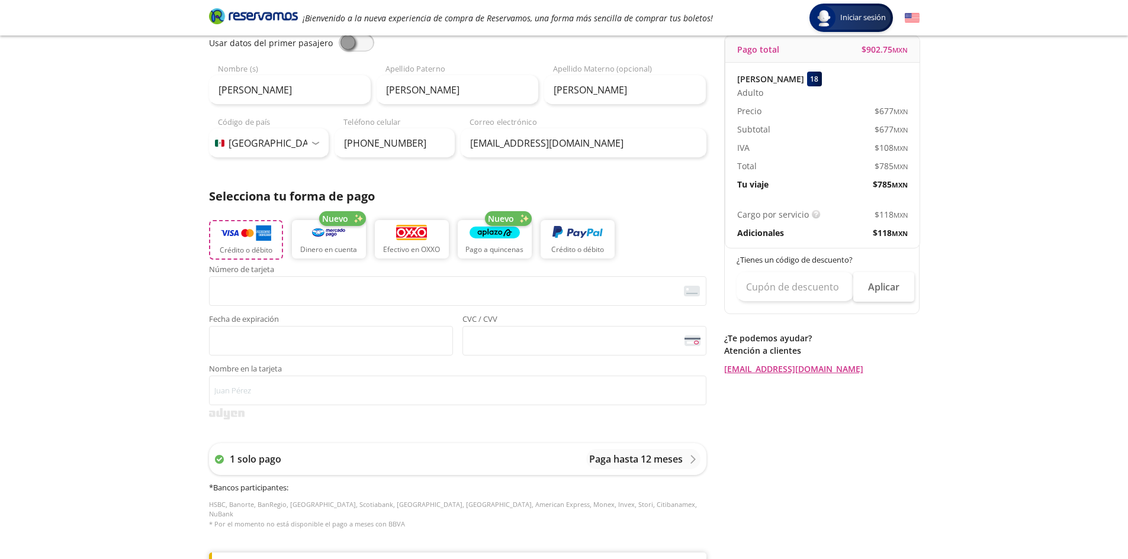
click at [249, 246] on p "Crédito o débito" at bounding box center [246, 250] width 53 height 11
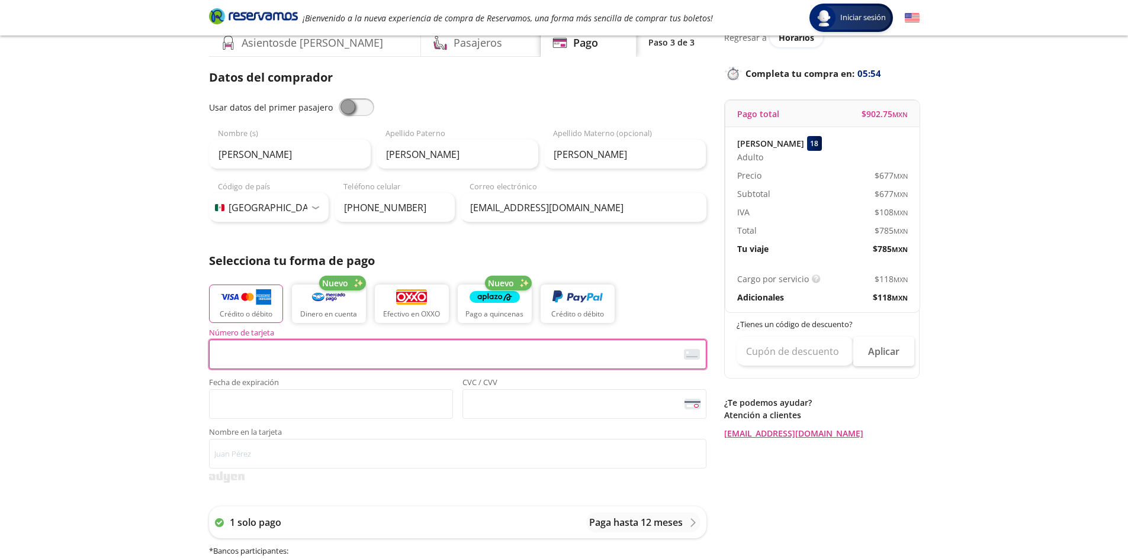
scroll to position [0, 0]
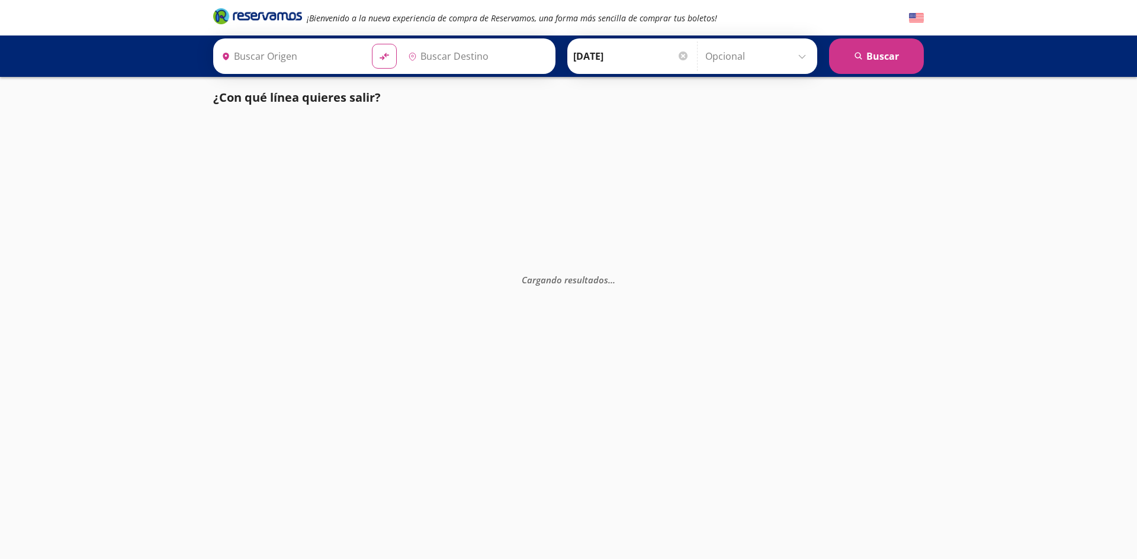
type input "[PERSON_NAME], [GEOGRAPHIC_DATA]"
type input "[GEOGRAPHIC_DATA], [GEOGRAPHIC_DATA]"
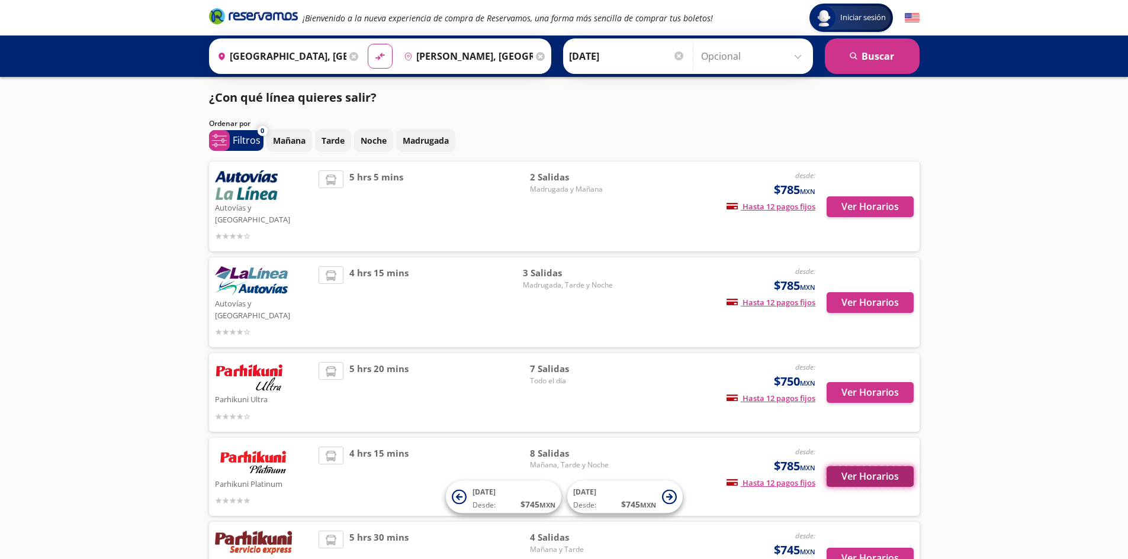
click at [844, 466] on button "Ver Horarios" at bounding box center [869, 476] width 87 height 21
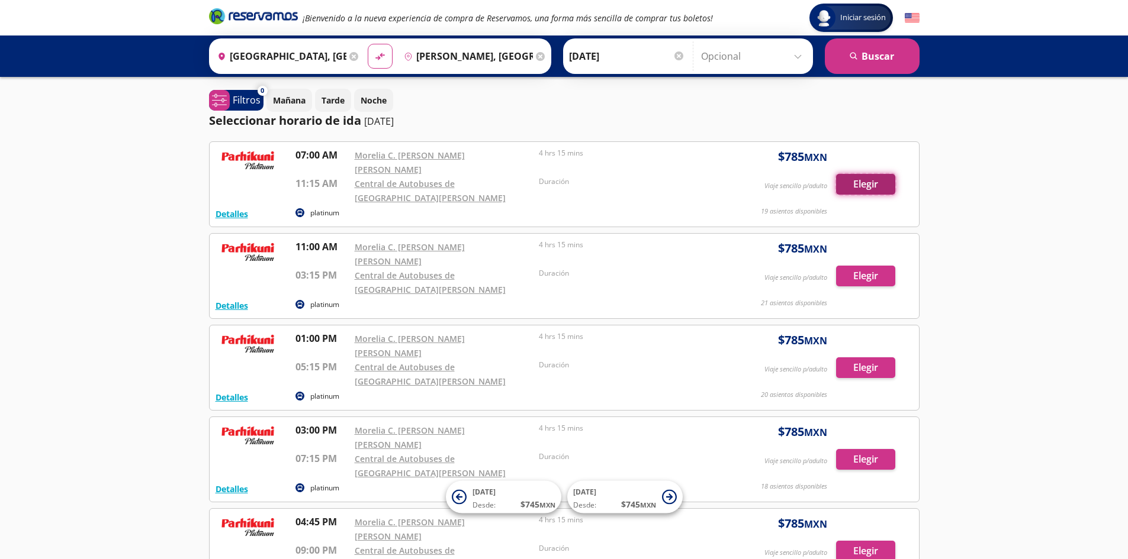
click at [852, 176] on button "Elegir" at bounding box center [865, 184] width 59 height 21
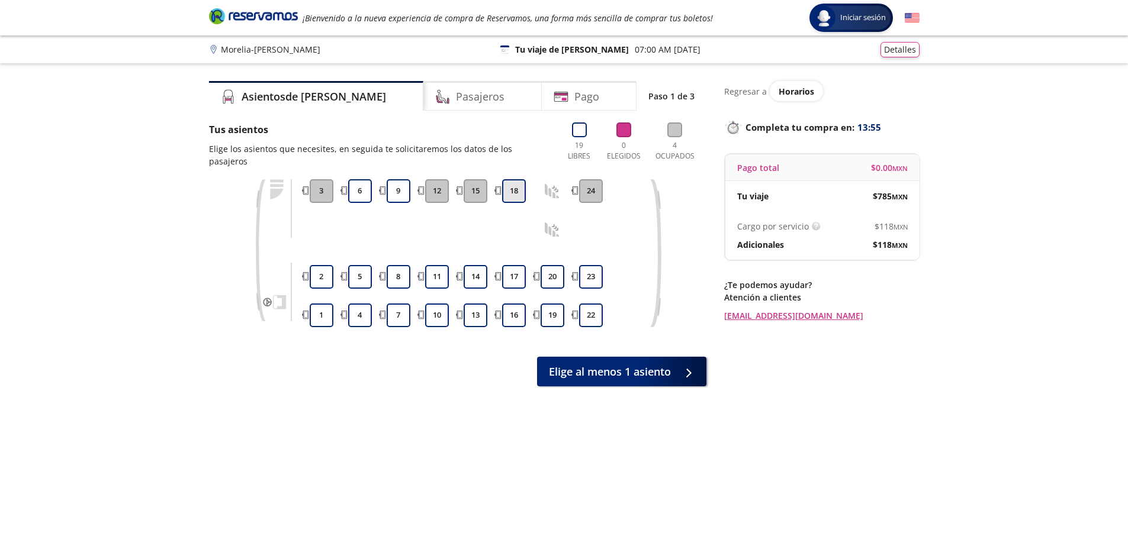
click at [522, 181] on button "18" at bounding box center [514, 191] width 24 height 24
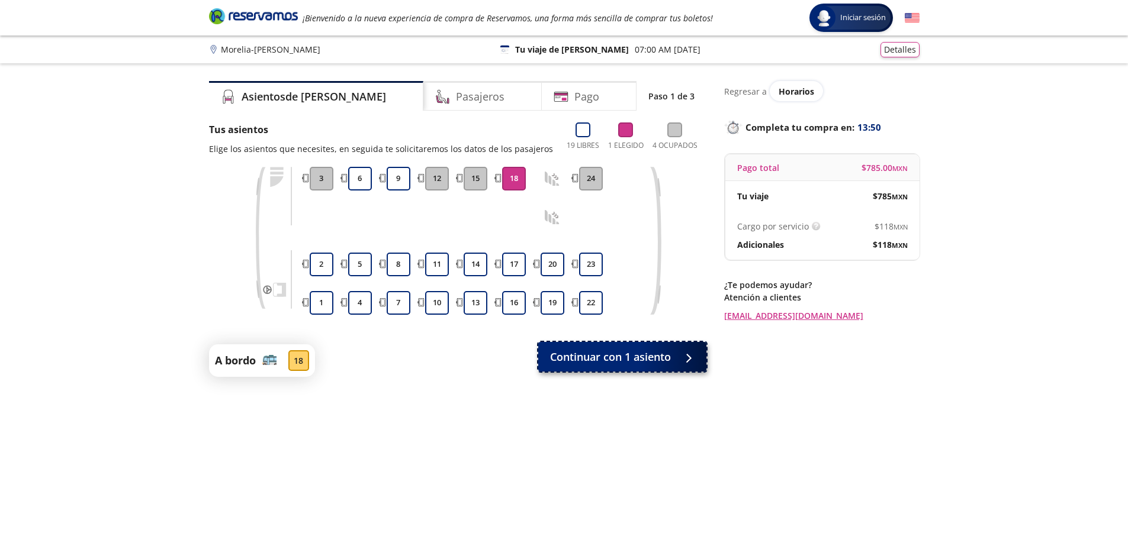
click at [608, 361] on span "Continuar con 1 asiento" at bounding box center [610, 357] width 121 height 16
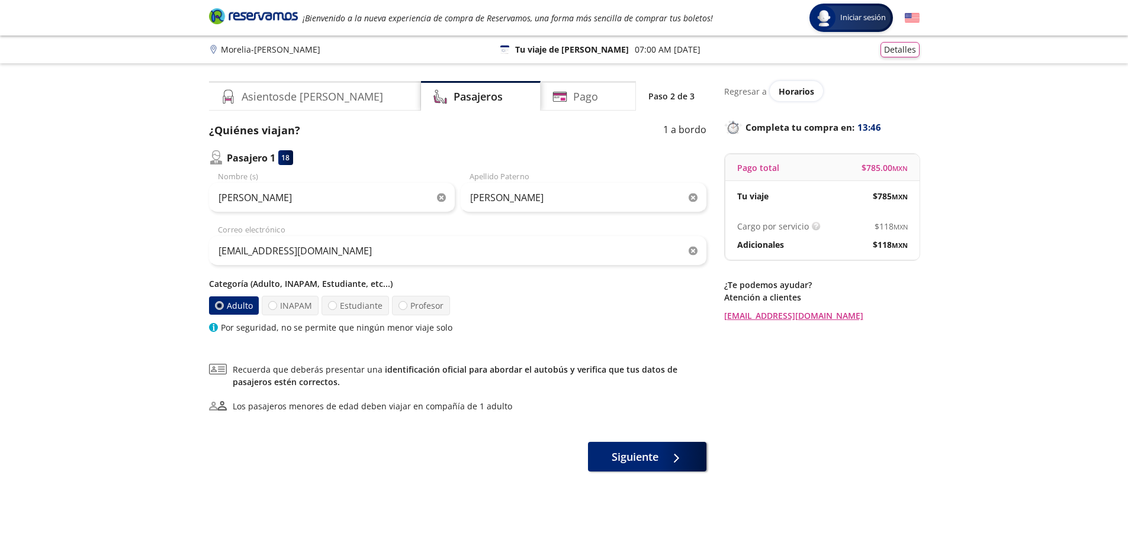
click at [237, 308] on label "Adulto" at bounding box center [233, 306] width 50 height 18
click at [223, 308] on input "Adulto" at bounding box center [219, 306] width 8 height 8
click at [649, 464] on button "Siguiente" at bounding box center [647, 455] width 118 height 30
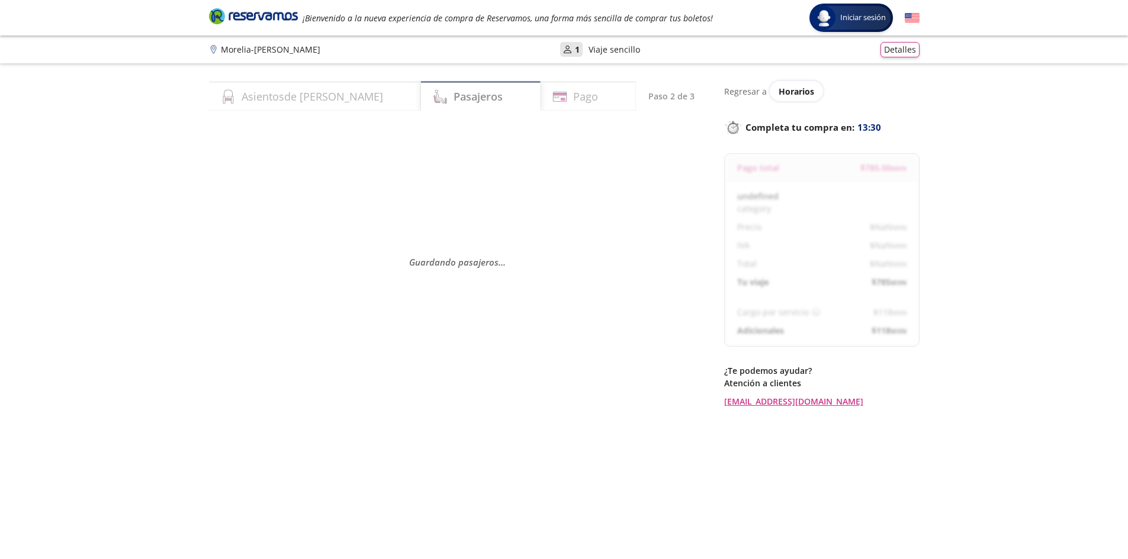
select select "MX"
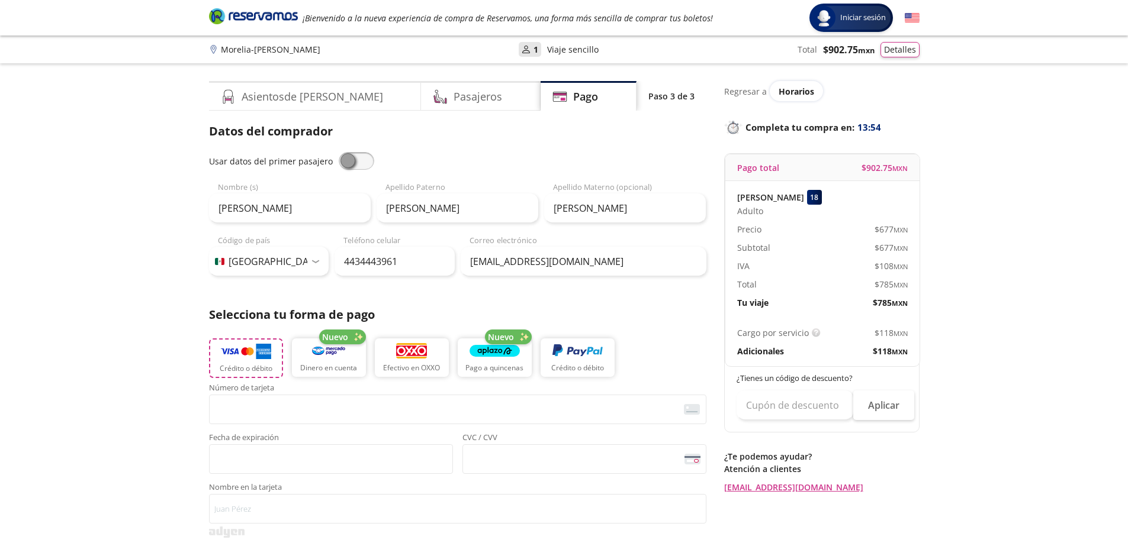
click at [231, 355] on img "button" at bounding box center [246, 352] width 50 height 18
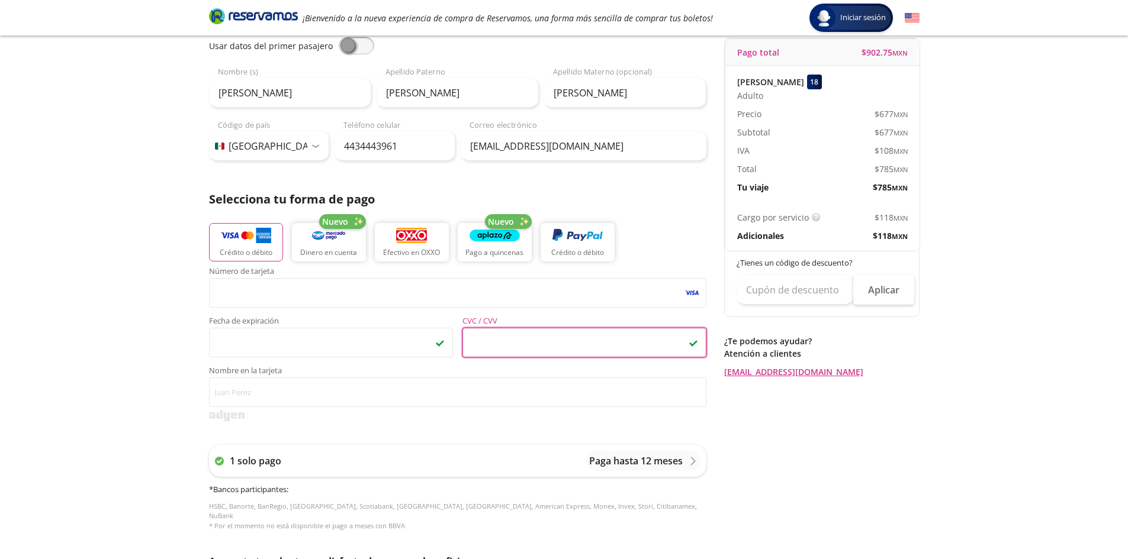
scroll to position [118, 0]
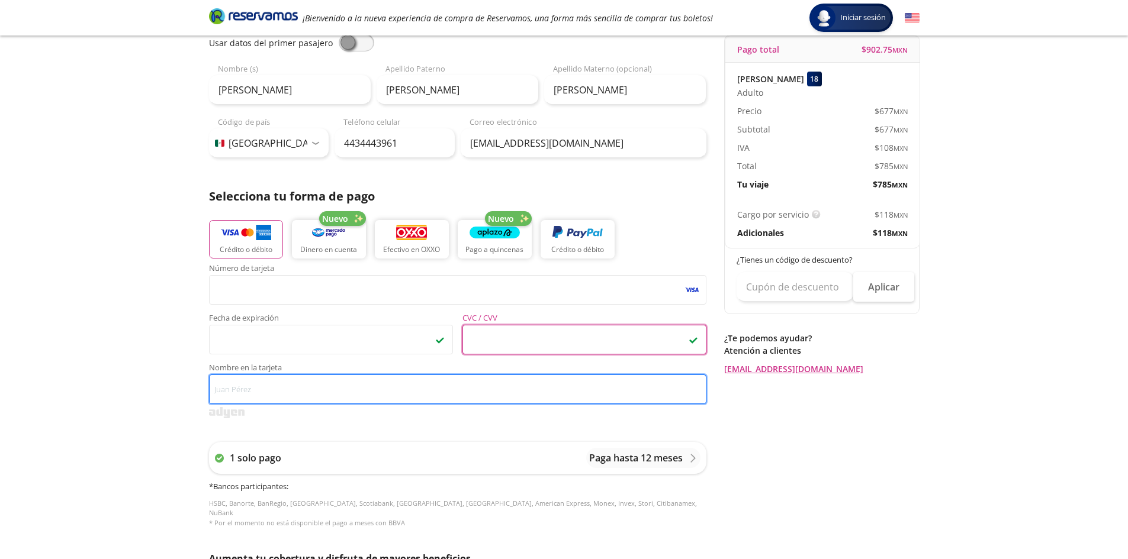
click at [266, 384] on input "Nombre en la tarjeta" at bounding box center [457, 390] width 497 height 30
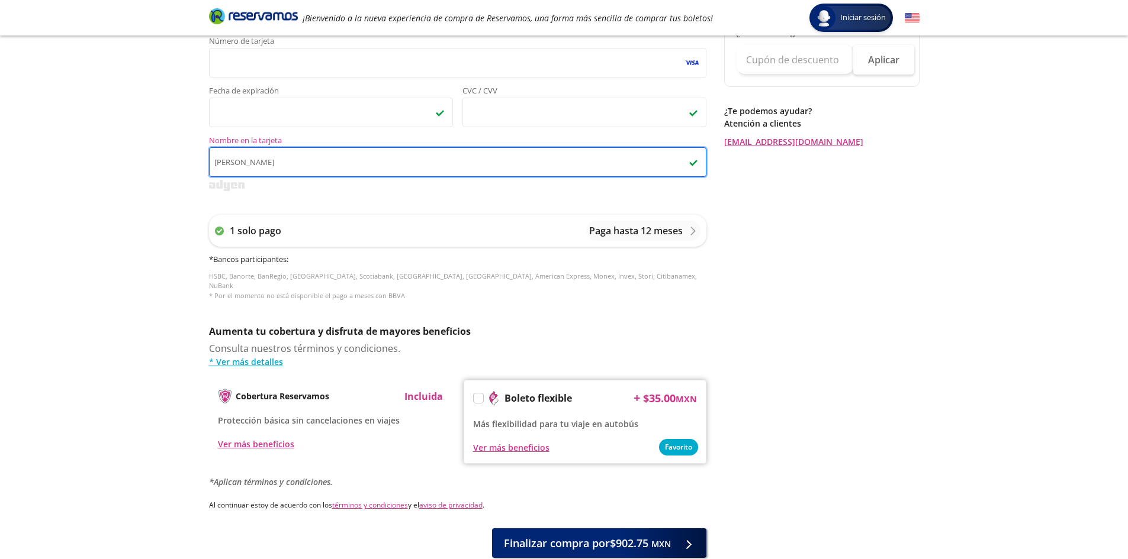
scroll to position [412, 0]
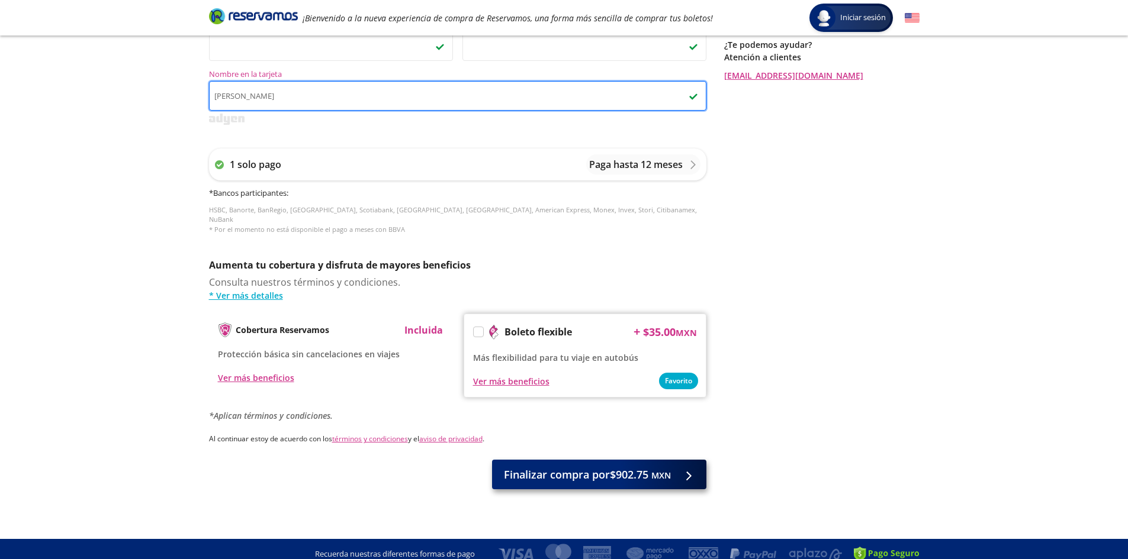
type input "[PERSON_NAME]"
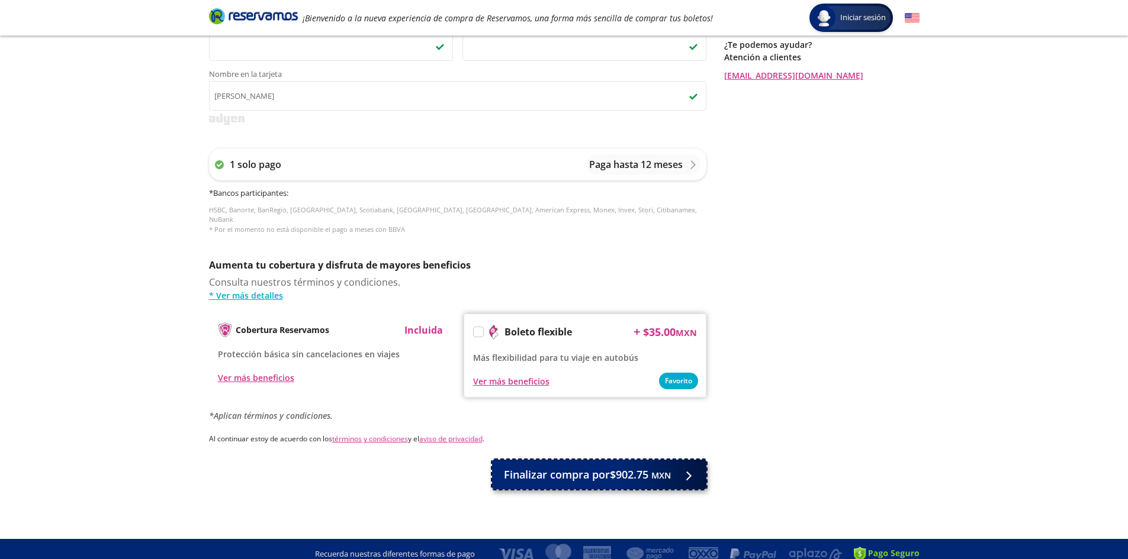
click at [570, 467] on span "Finalizar compra por $902.75 MXN" at bounding box center [587, 475] width 167 height 16
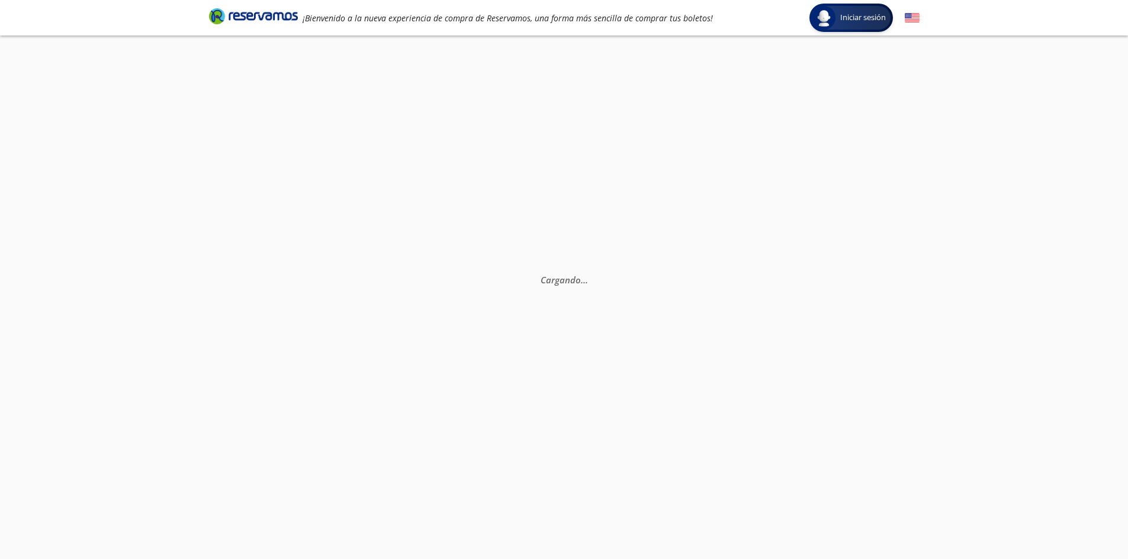
select select "MX"
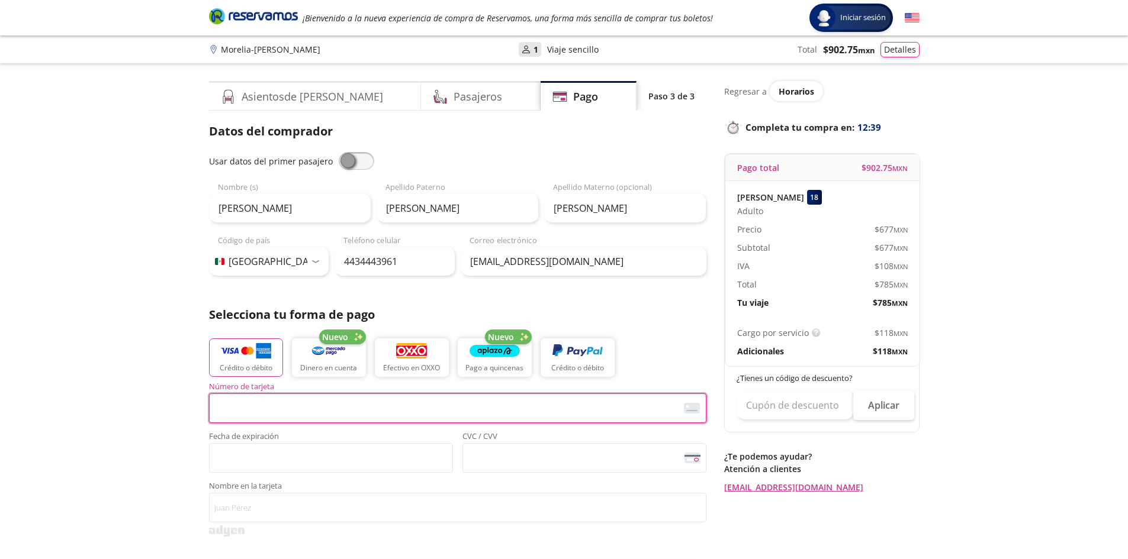
click at [234, 392] on span "Número de tarjeta" at bounding box center [457, 388] width 497 height 11
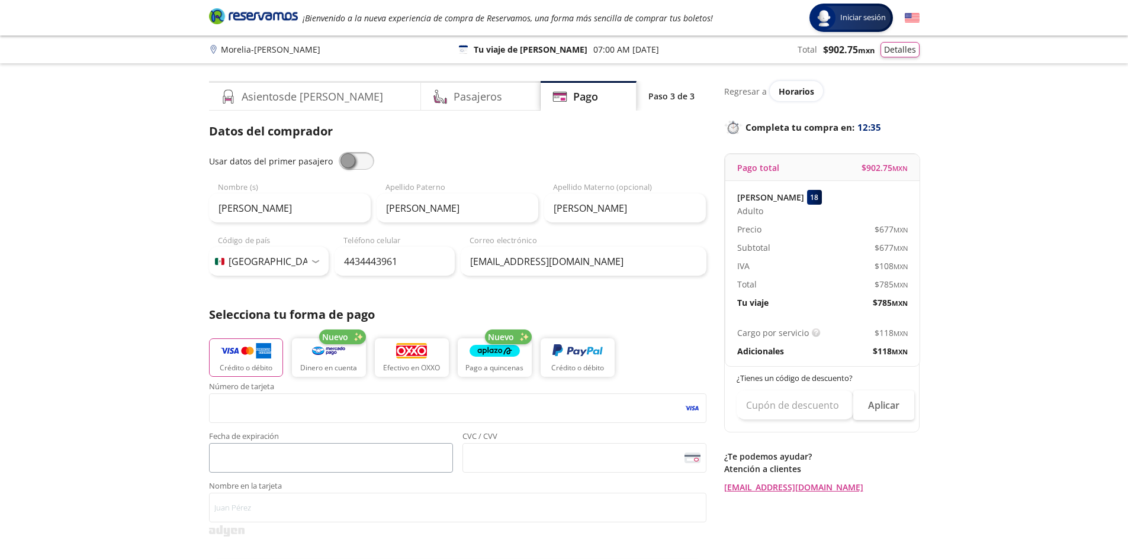
click at [253, 445] on span "<p>Your browser does not support iframes.</p>" at bounding box center [331, 458] width 244 height 30
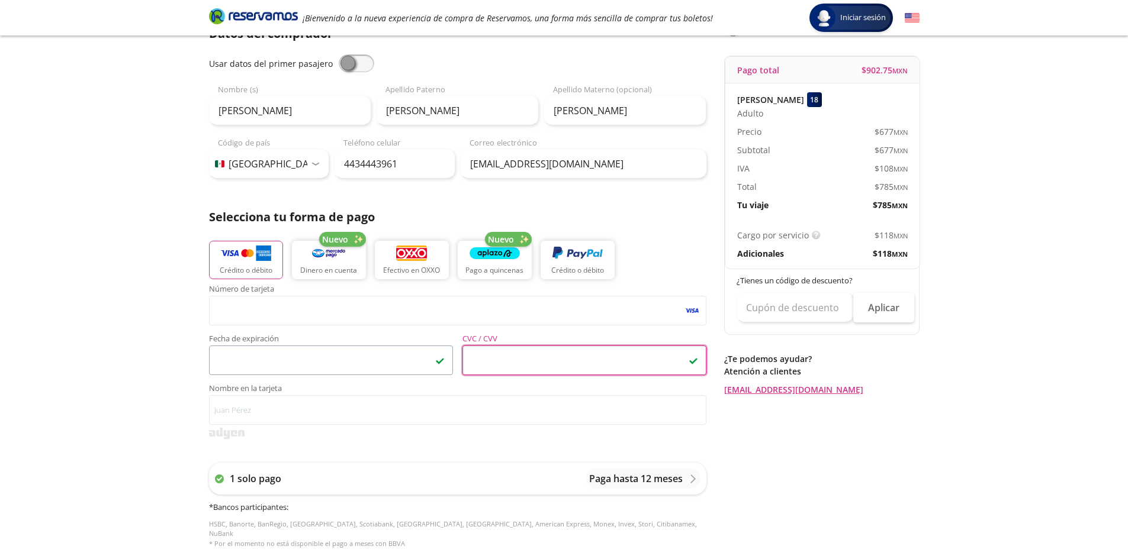
scroll to position [118, 0]
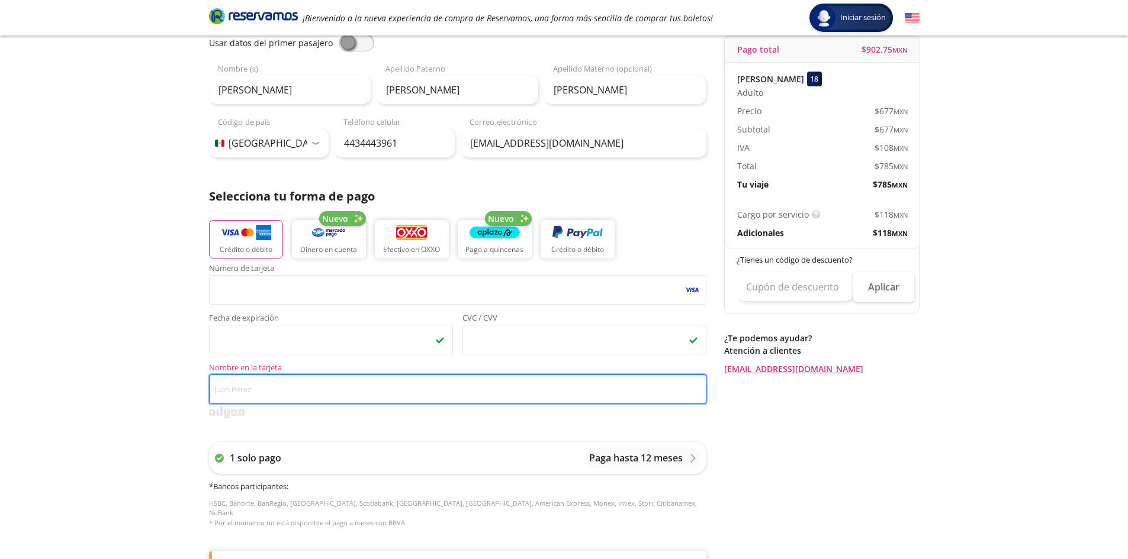
click at [268, 392] on input "Nombre en la tarjeta" at bounding box center [457, 390] width 497 height 30
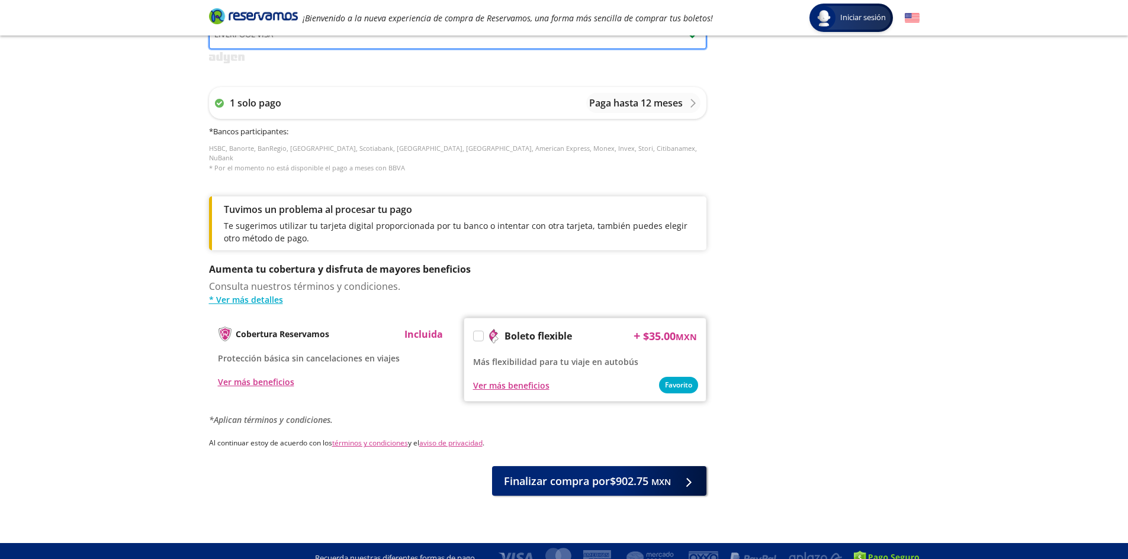
scroll to position [478, 0]
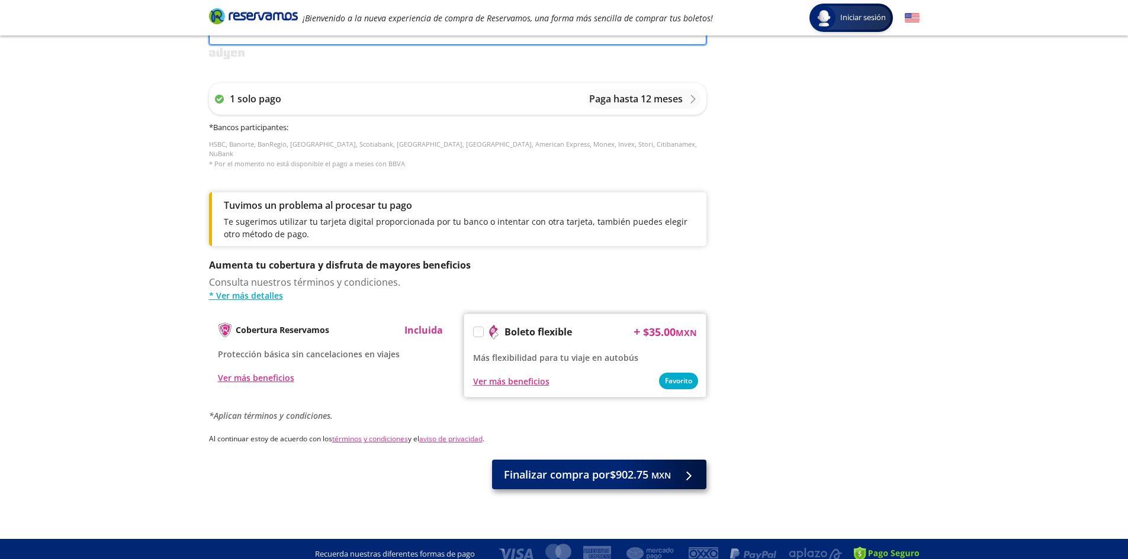
type input "LIVERPOOL VISA"
click at [584, 467] on span "Finalizar compra por $902.75 MXN" at bounding box center [587, 475] width 167 height 16
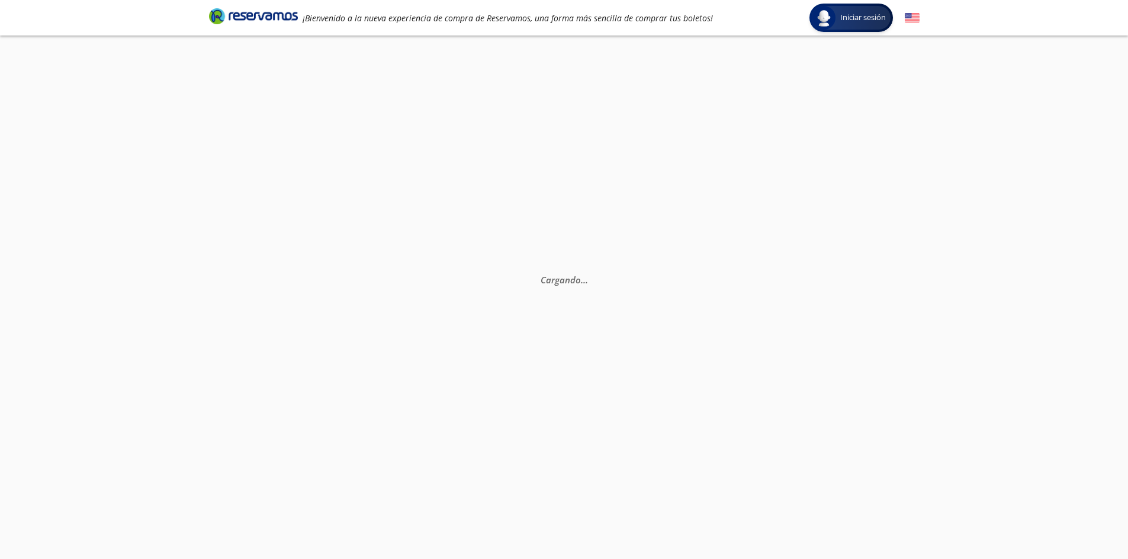
select select "MX"
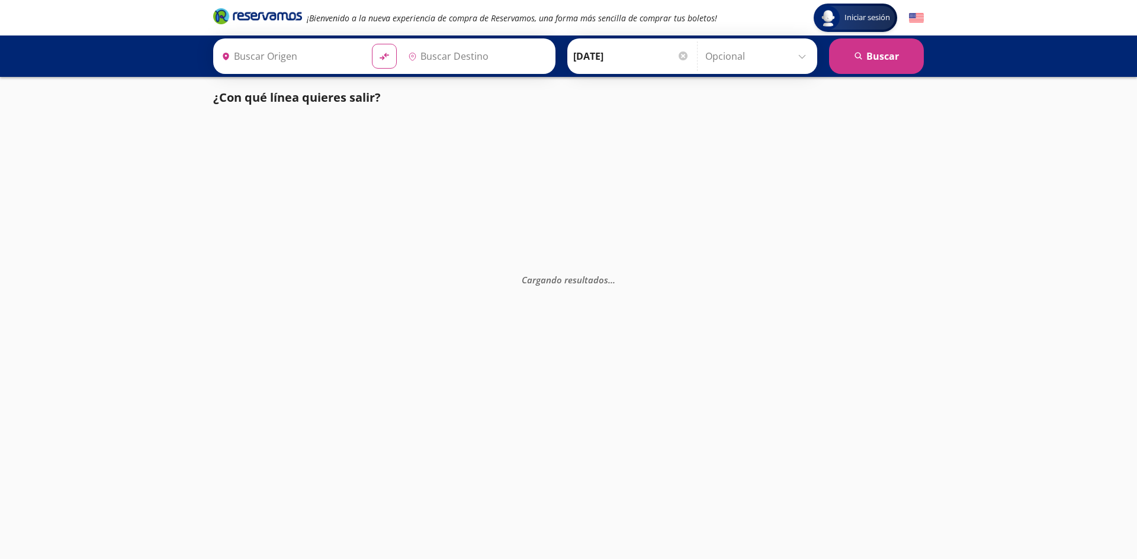
type input "[GEOGRAPHIC_DATA], [GEOGRAPHIC_DATA]"
type input "[PERSON_NAME], [GEOGRAPHIC_DATA]"
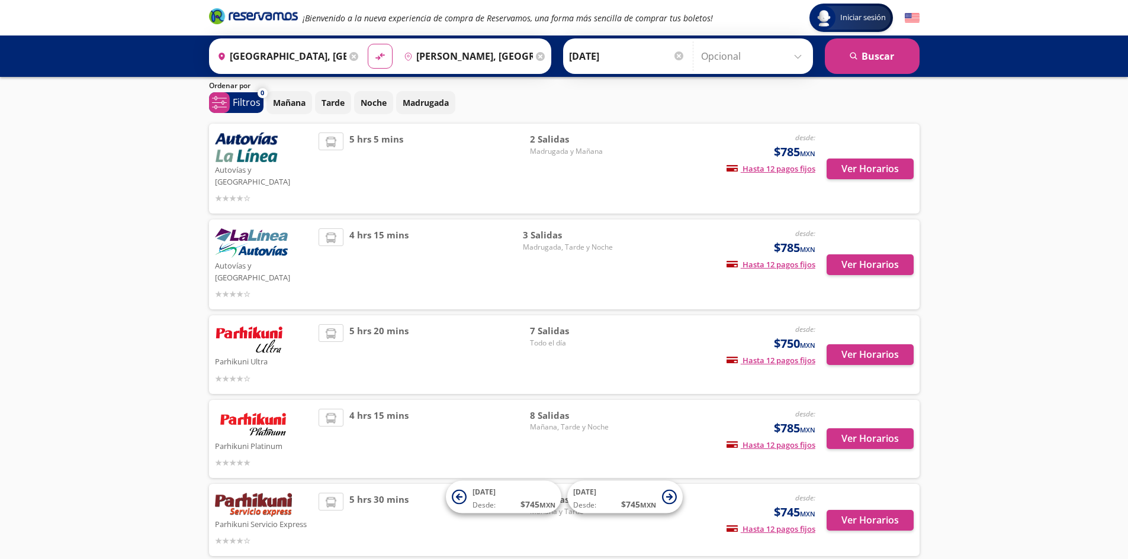
scroll to position [77, 0]
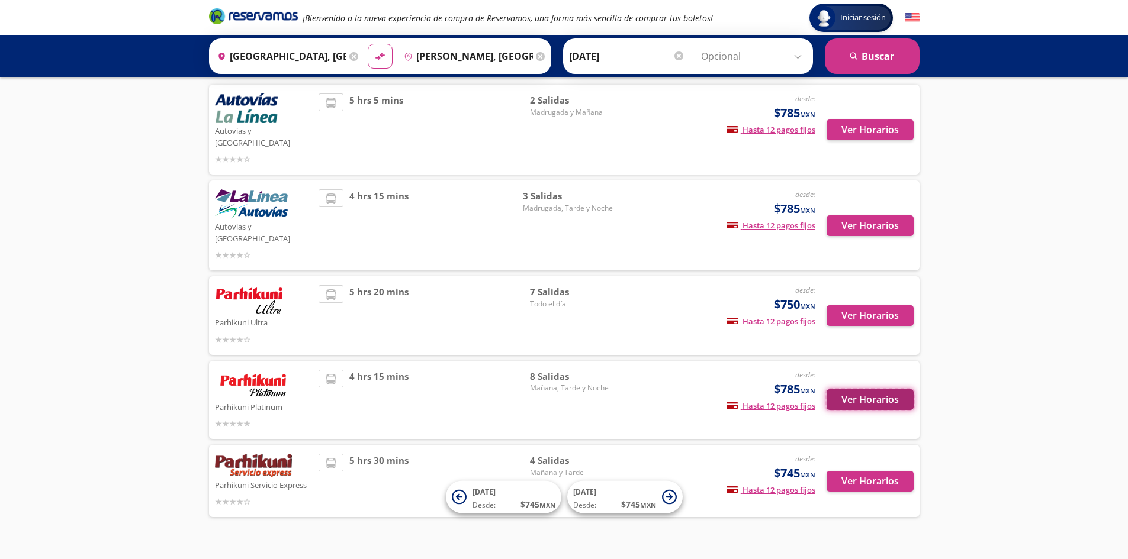
click at [886, 390] on button "Ver Horarios" at bounding box center [869, 400] width 87 height 21
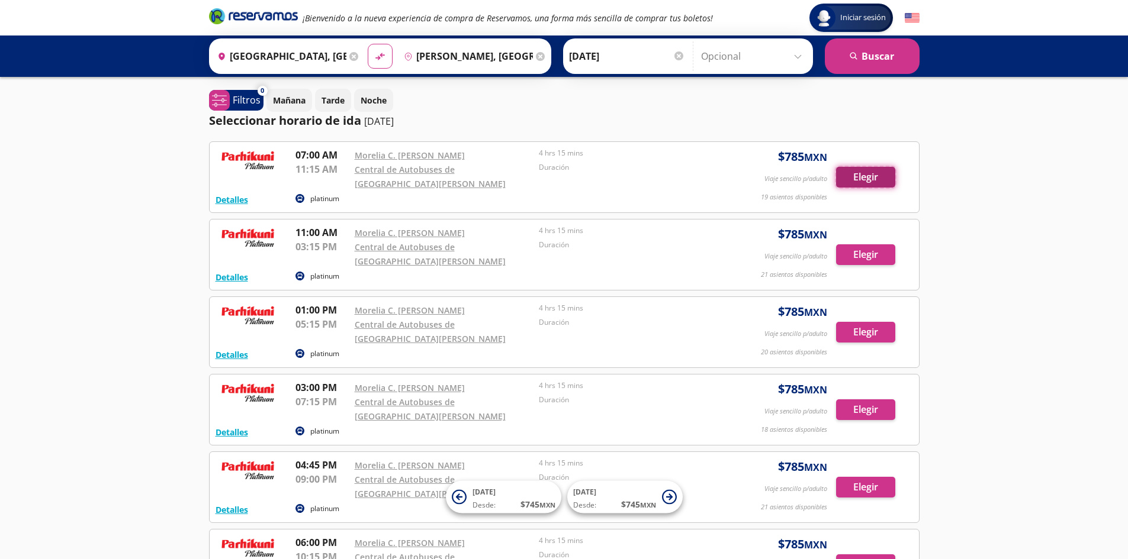
click at [873, 176] on button "Elegir" at bounding box center [865, 177] width 59 height 21
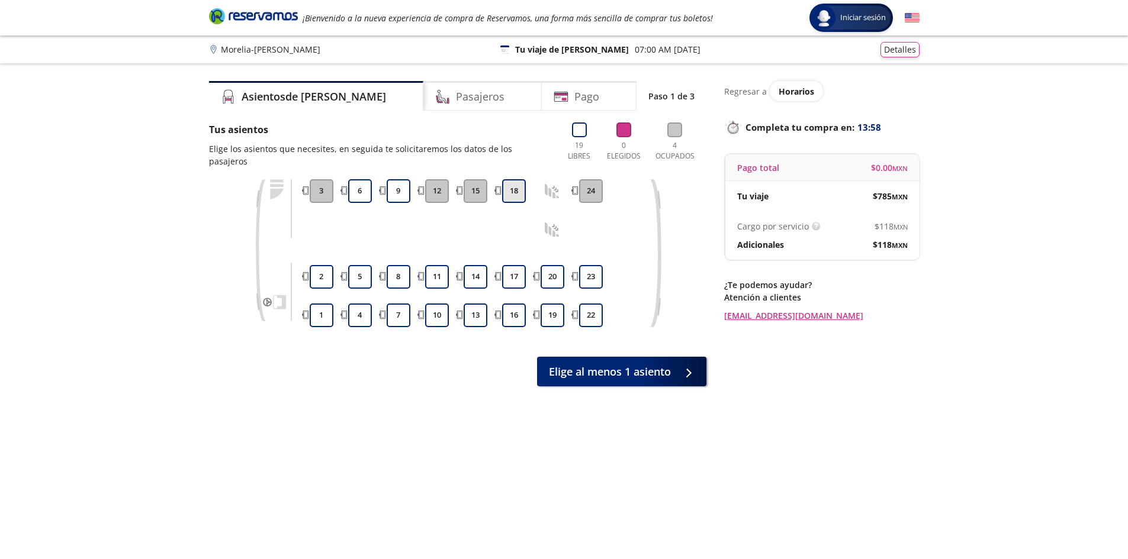
click at [525, 179] on button "18" at bounding box center [514, 191] width 24 height 24
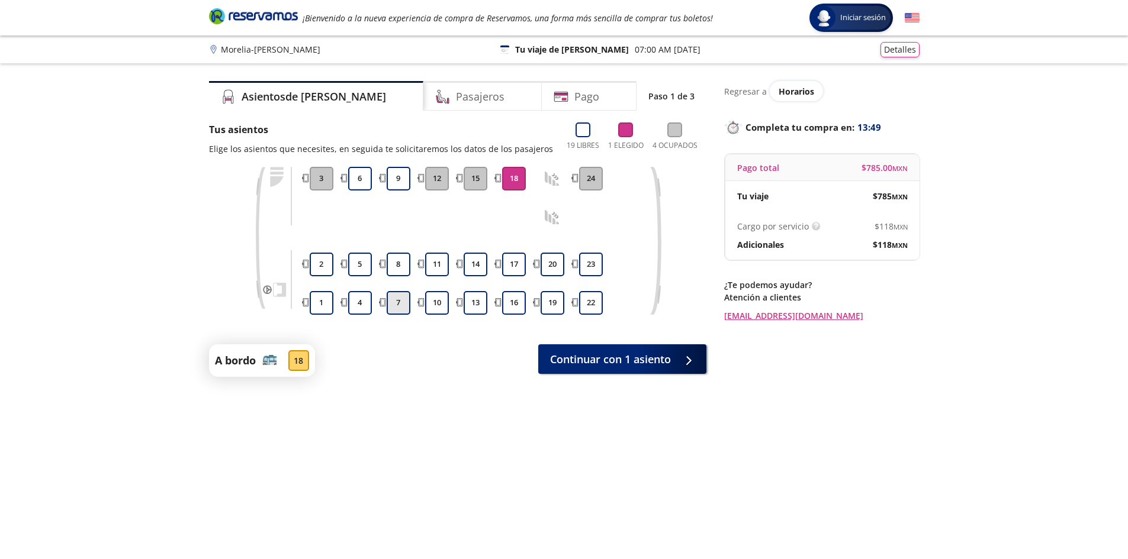
click at [398, 311] on button "7" at bounding box center [399, 303] width 24 height 24
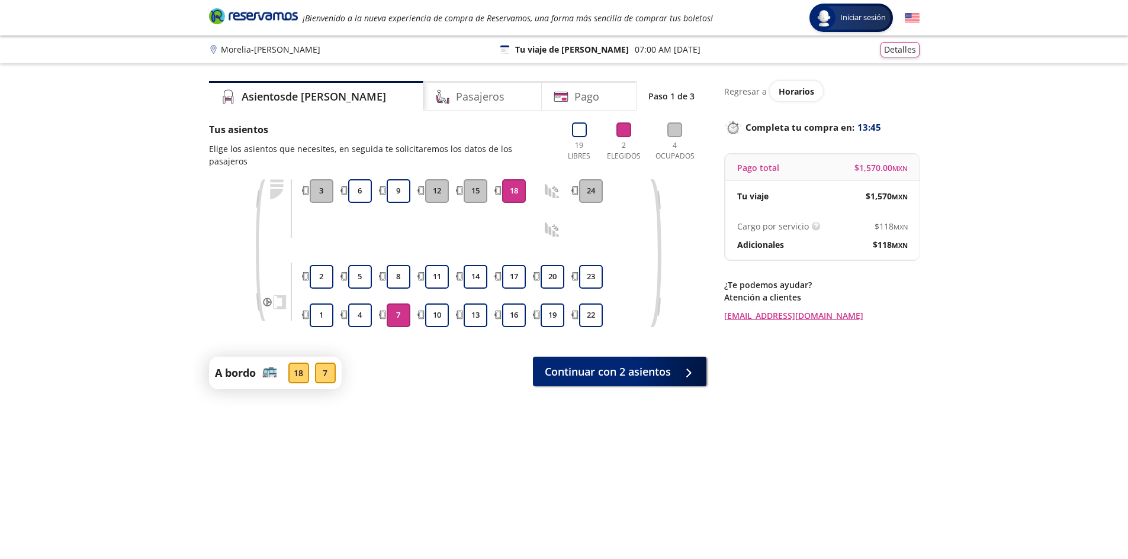
click at [523, 179] on button "18" at bounding box center [514, 191] width 24 height 24
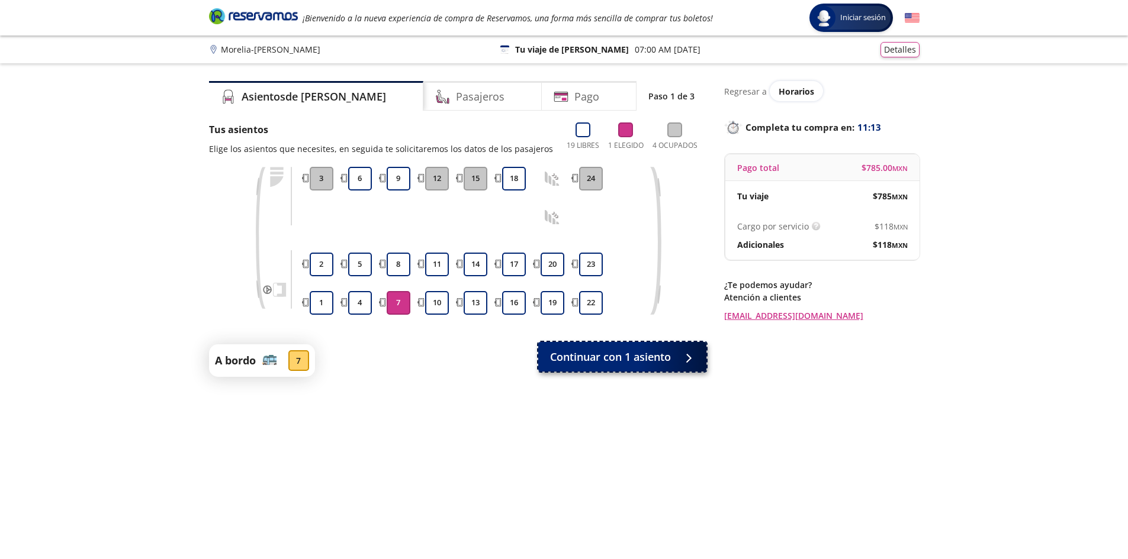
click at [630, 350] on span "Continuar con 1 asiento" at bounding box center [610, 357] width 121 height 16
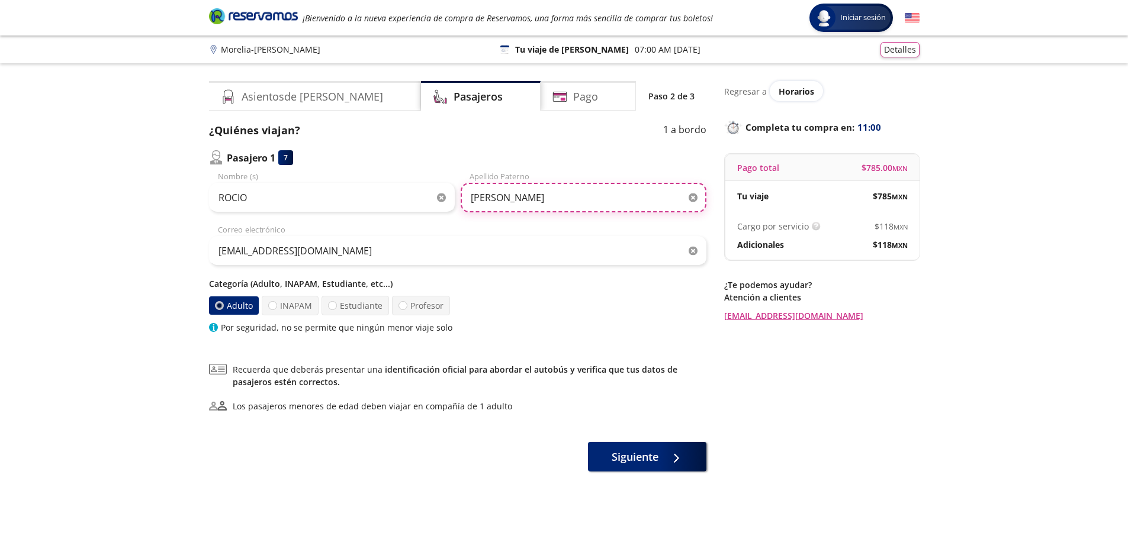
click at [577, 201] on input "[PERSON_NAME]" at bounding box center [584, 198] width 246 height 30
type input "[PERSON_NAME]"
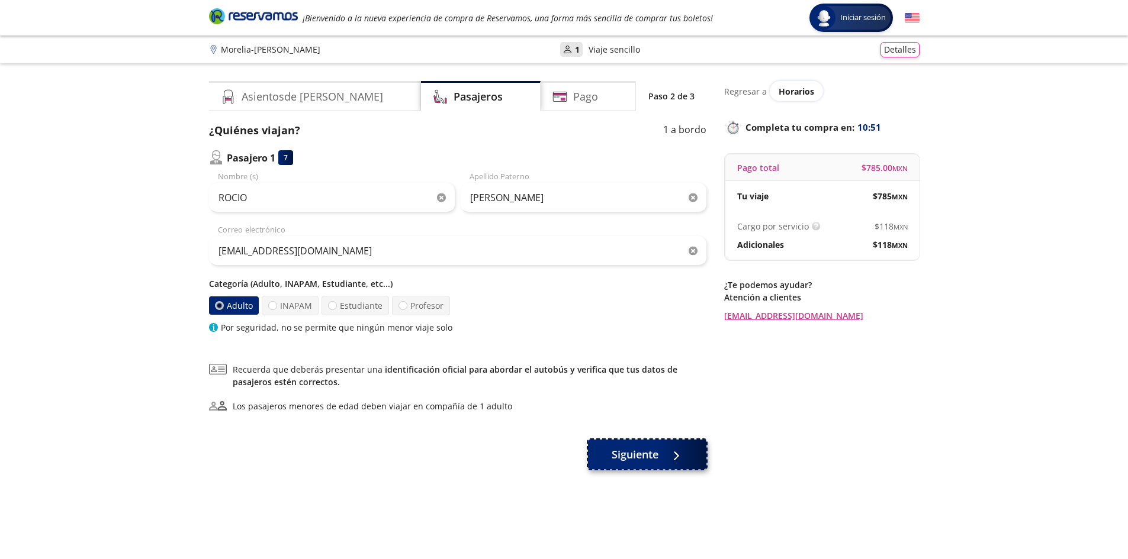
click at [636, 453] on span "Siguiente" at bounding box center [634, 455] width 47 height 16
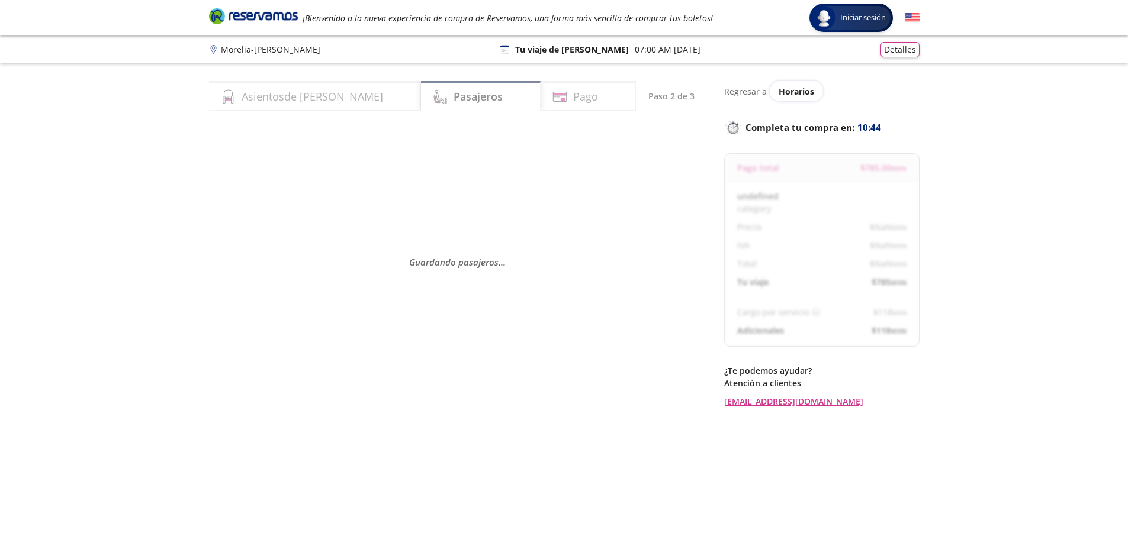
select select "MX"
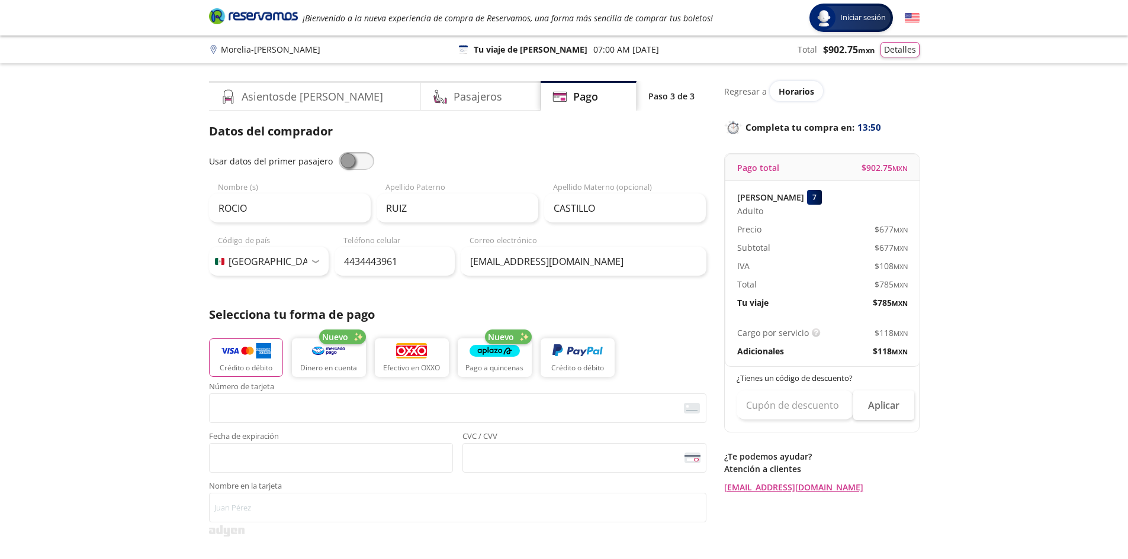
click at [361, 163] on span at bounding box center [357, 161] width 36 height 18
click at [339, 152] on input "checkbox" at bounding box center [339, 152] width 0 height 0
type input "[PERSON_NAME]"
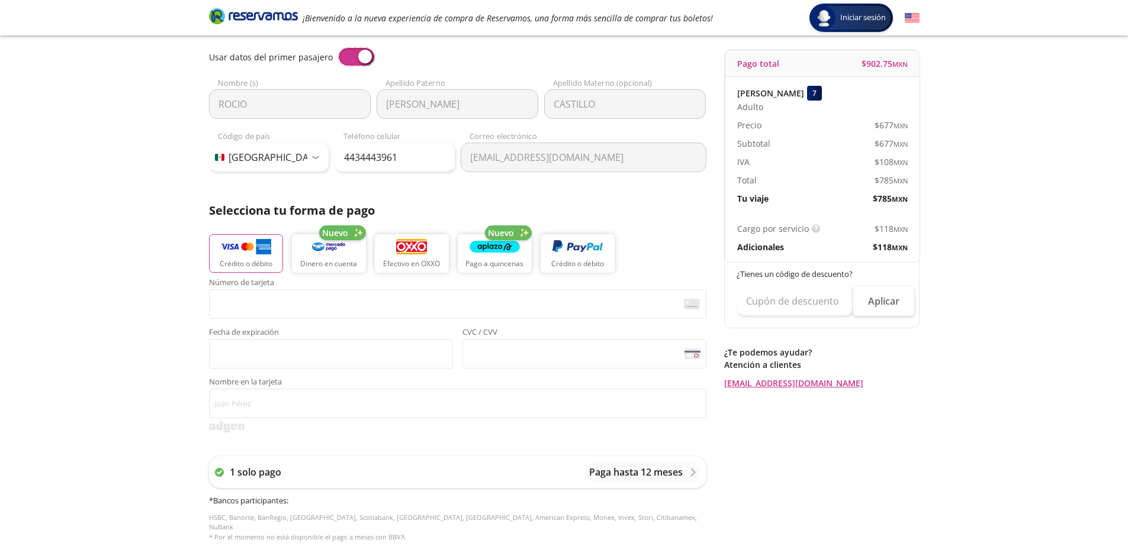
scroll to position [118, 0]
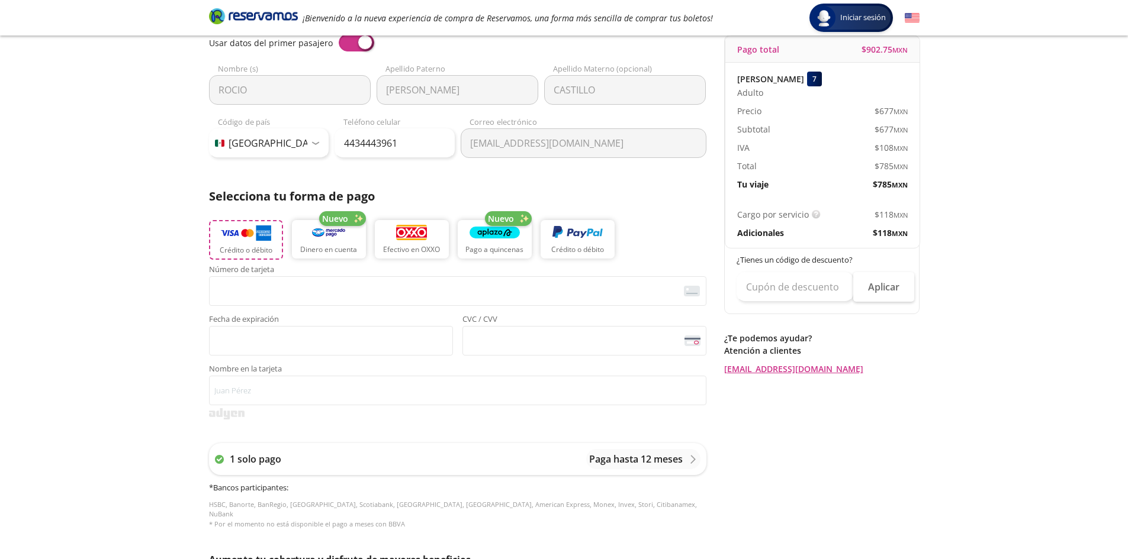
click at [254, 243] on button "Crédito o débito" at bounding box center [246, 240] width 74 height 40
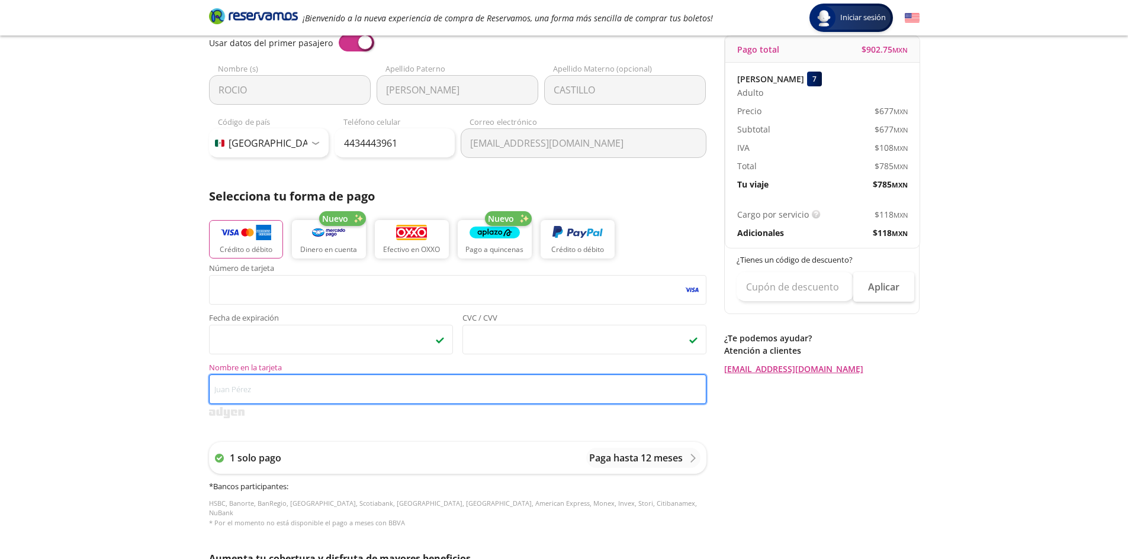
click at [326, 384] on input "Nombre en la tarjeta" at bounding box center [457, 390] width 497 height 30
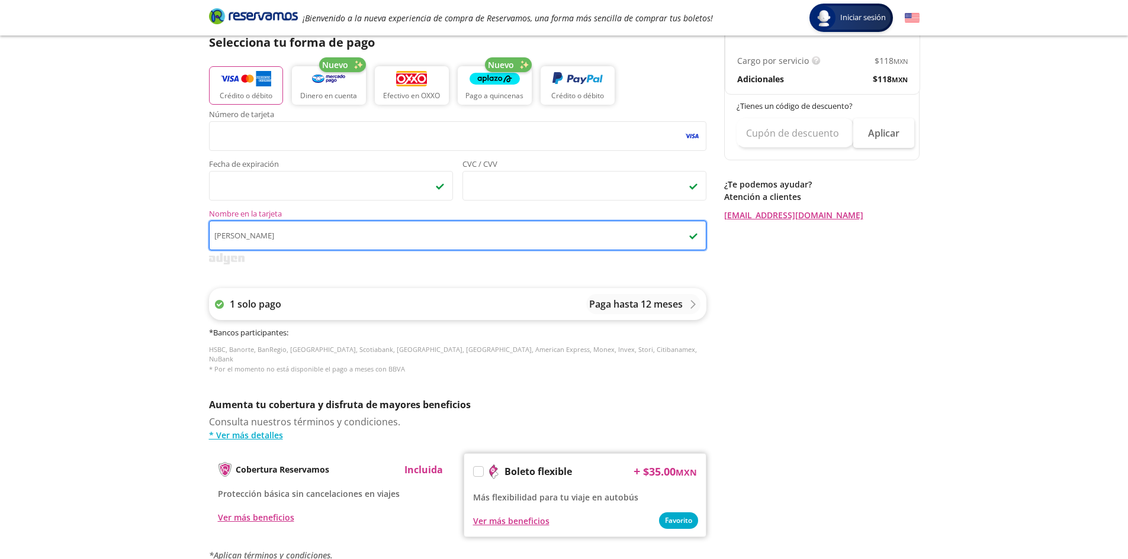
scroll to position [412, 0]
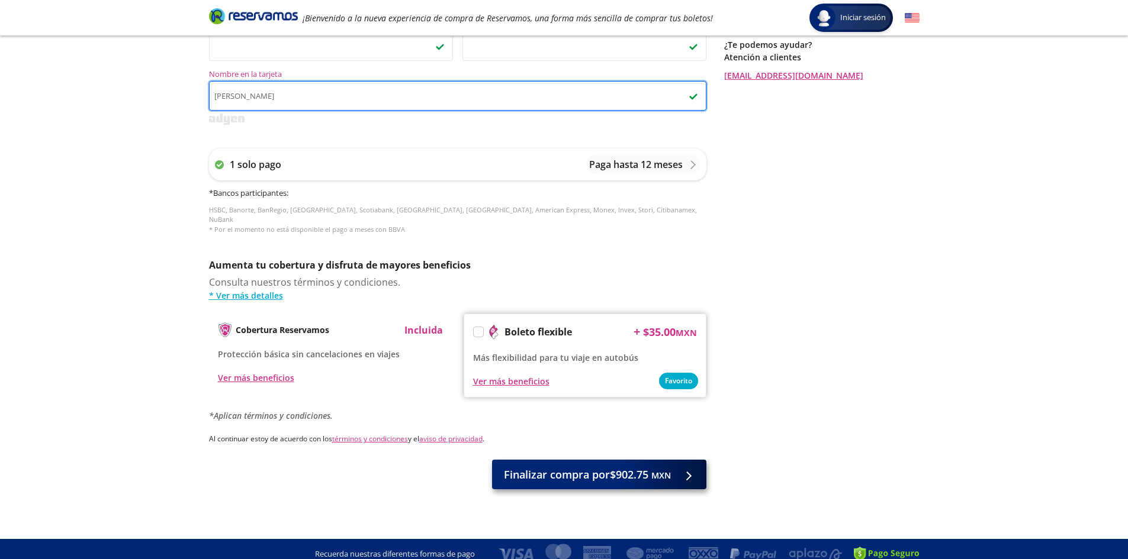
type input "Rocio Ruiz"
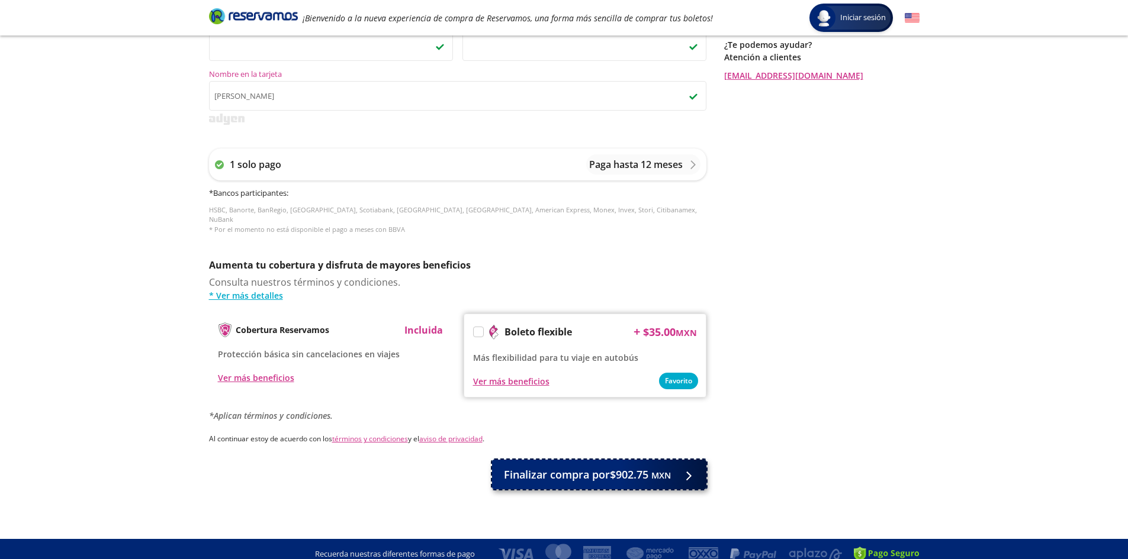
click at [599, 469] on span "Finalizar compra por $902.75 MXN" at bounding box center [587, 475] width 167 height 16
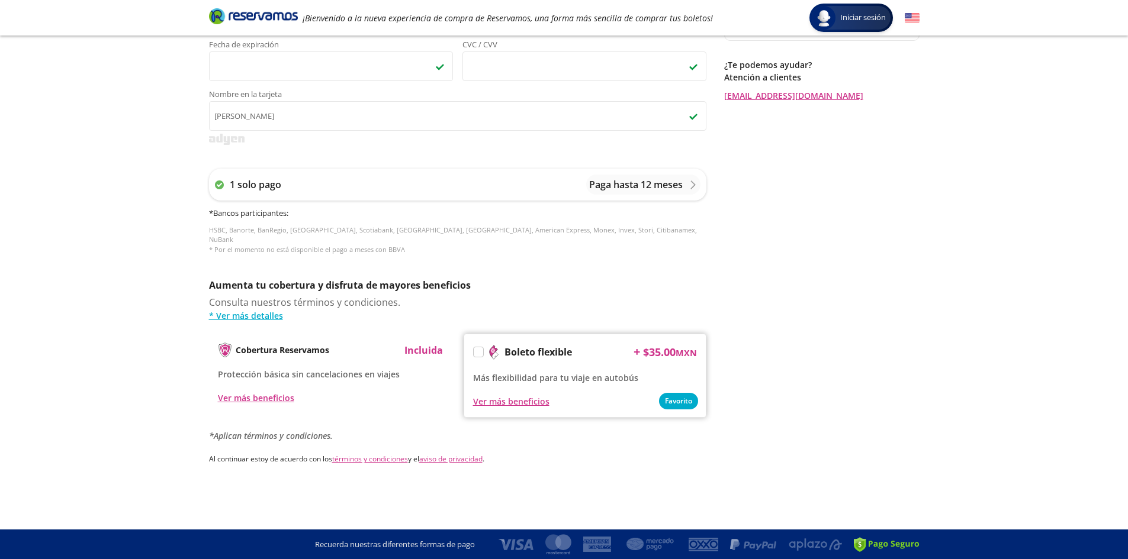
scroll to position [0, 0]
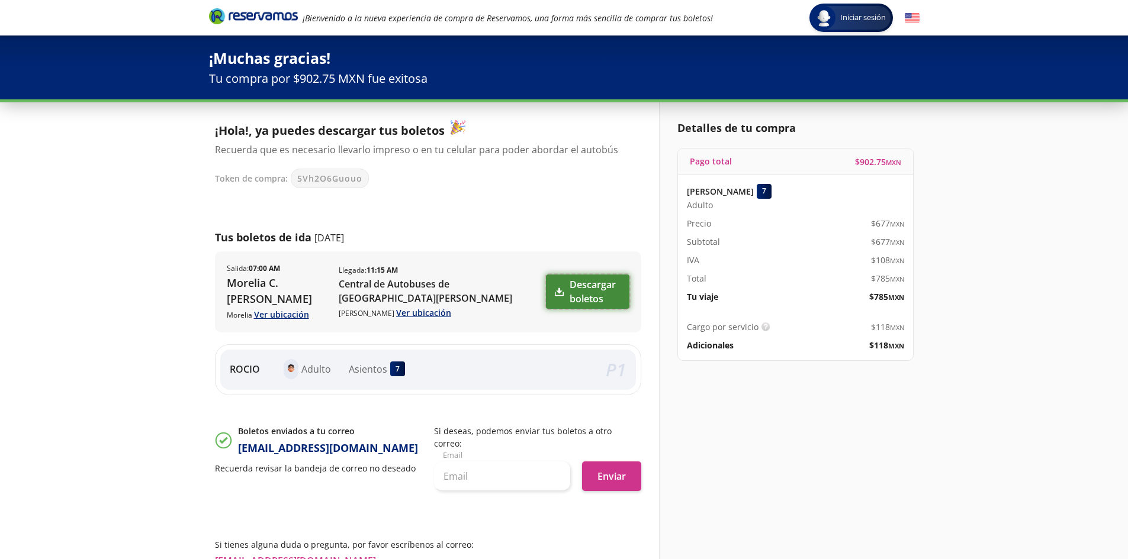
click at [596, 294] on link "Descargar boletos" at bounding box center [587, 292] width 83 height 34
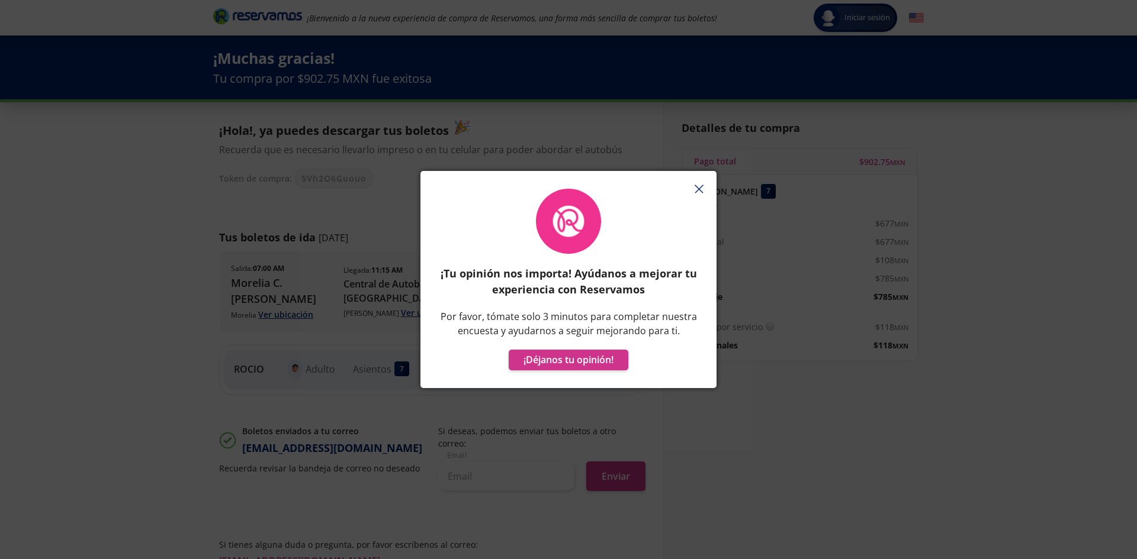
click at [699, 188] on line "button" at bounding box center [699, 189] width 8 height 8
